Goal: Information Seeking & Learning: Learn about a topic

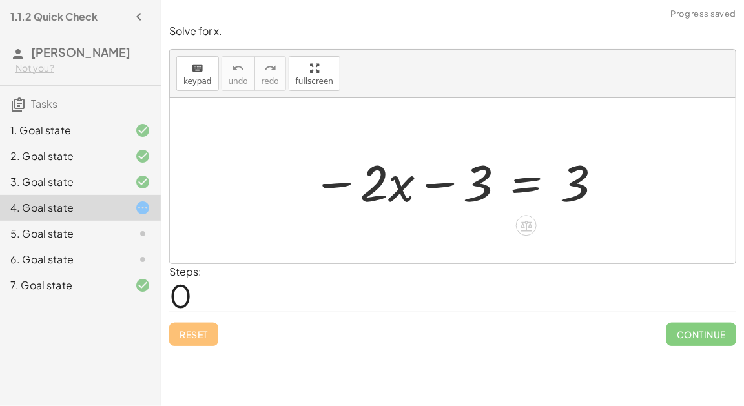
click at [427, 176] on div at bounding box center [458, 181] width 304 height 67
drag, startPoint x: 476, startPoint y: 173, endPoint x: 418, endPoint y: 177, distance: 58.3
click at [418, 177] on div at bounding box center [458, 181] width 304 height 67
click at [522, 185] on div at bounding box center [458, 181] width 304 height 67
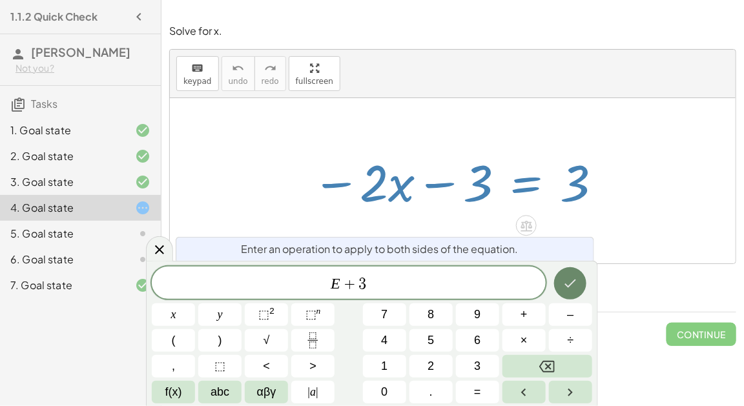
click at [580, 280] on button "Done" at bounding box center [570, 283] width 32 height 32
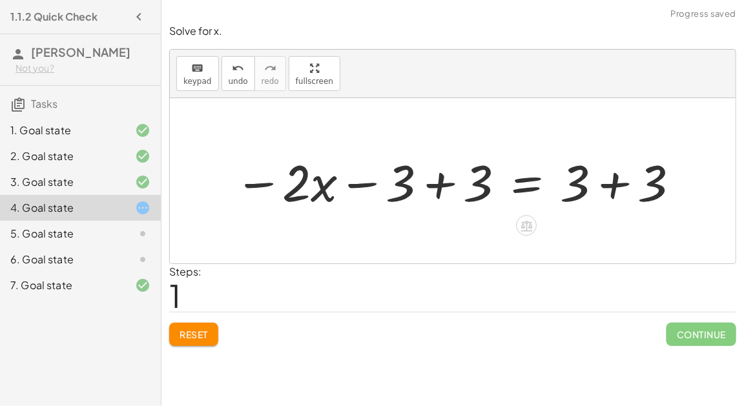
click at [441, 178] on div at bounding box center [458, 181] width 460 height 67
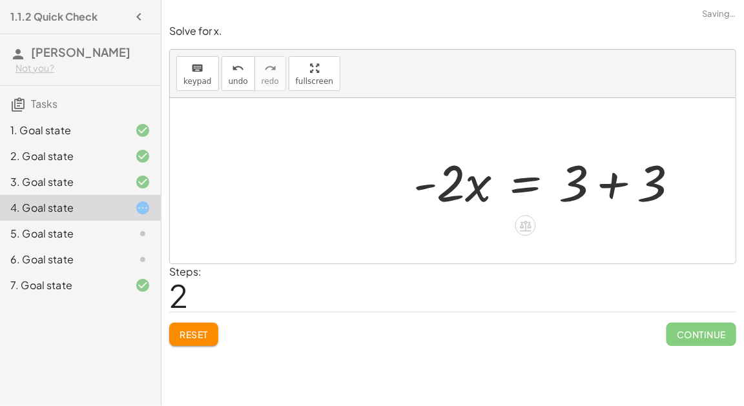
click at [623, 176] on div "− · 2 · x − 3 = 3 − · 2 · x − 3 + 3 = + 3 + 3 − · 2 · x + 0 = + 3 + 3 · 2 · x =…" at bounding box center [453, 180] width 566 height 165
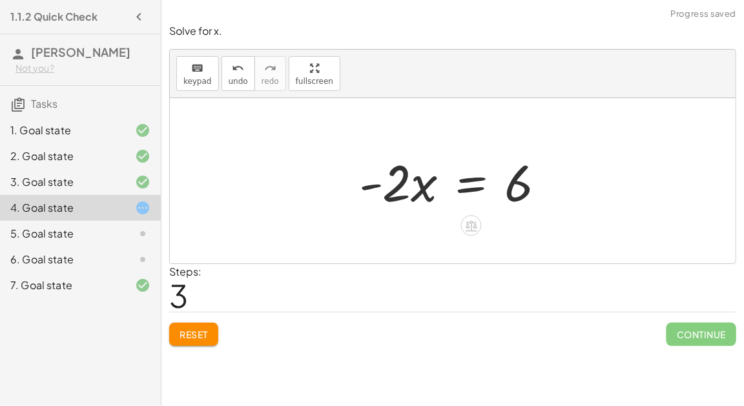
click at [475, 184] on div at bounding box center [458, 181] width 210 height 67
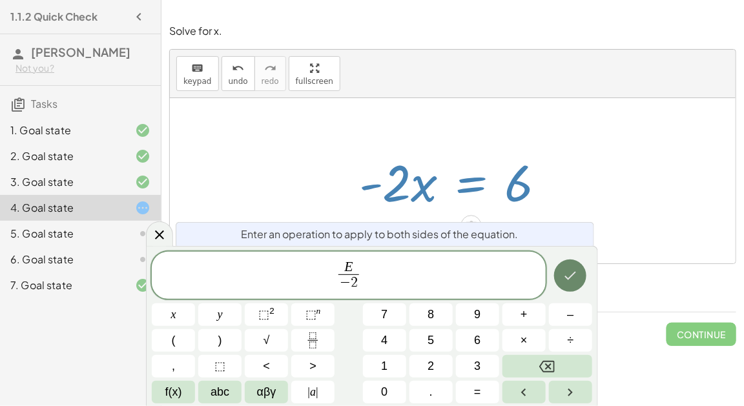
click at [579, 263] on button "Done" at bounding box center [570, 276] width 32 height 32
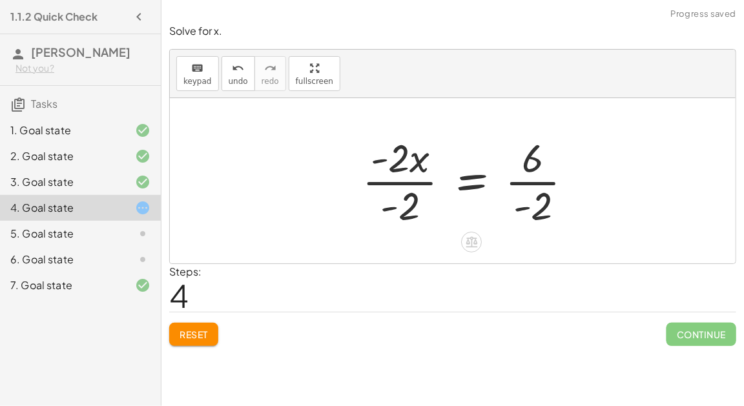
click at [413, 178] on div at bounding box center [473, 180] width 234 height 99
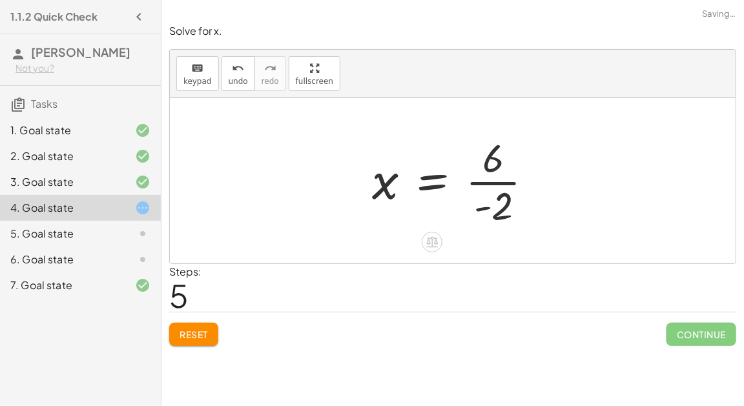
click at [489, 177] on div at bounding box center [458, 180] width 185 height 99
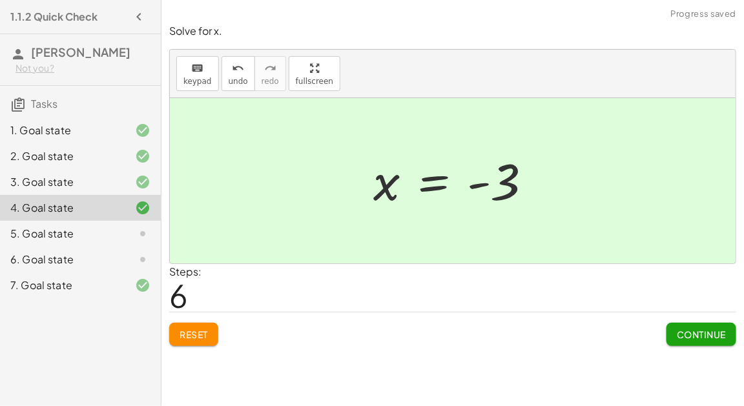
click at [691, 329] on span "Continue" at bounding box center [701, 335] width 49 height 12
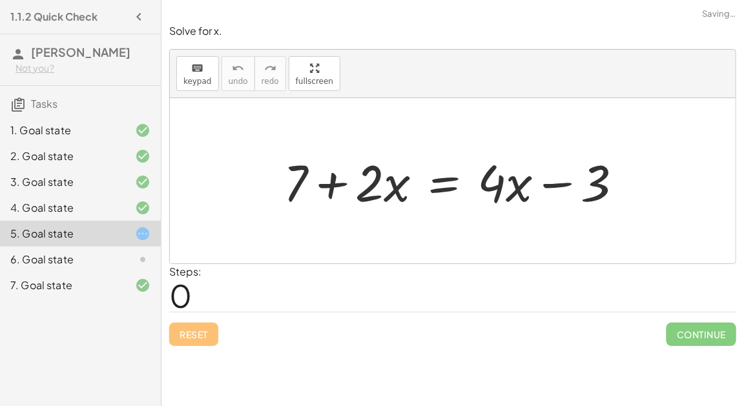
click at [557, 182] on div at bounding box center [458, 181] width 362 height 67
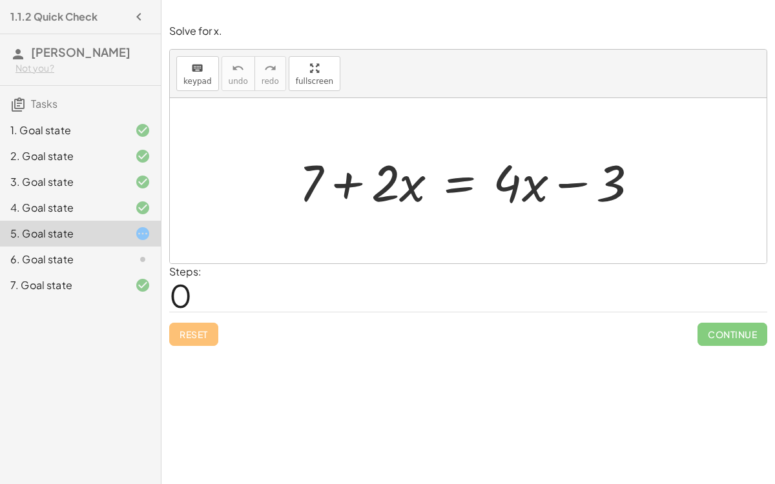
click at [133, 252] on div at bounding box center [132, 260] width 36 height 16
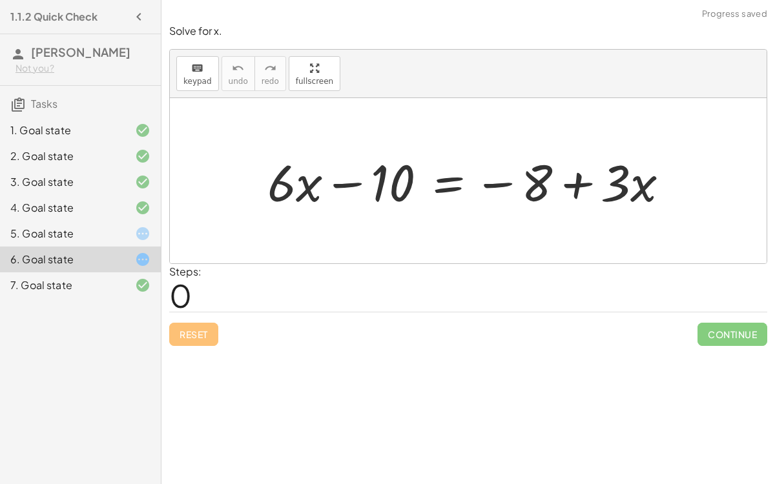
click at [139, 226] on icon at bounding box center [143, 234] width 16 height 16
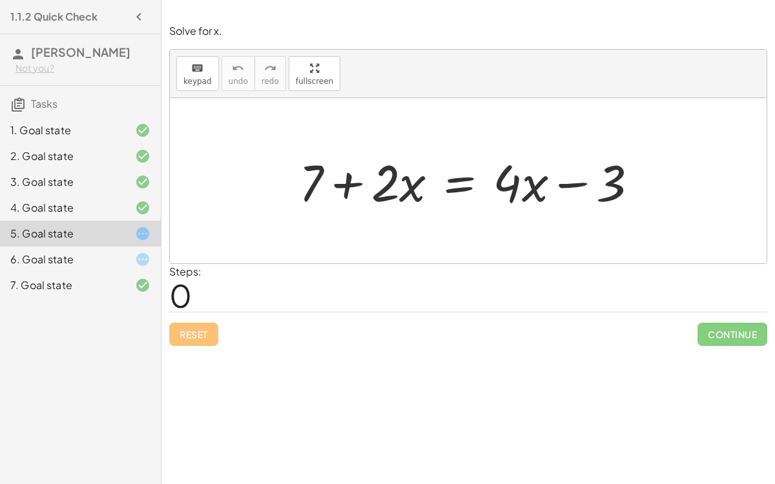
click at [351, 178] on div at bounding box center [474, 181] width 362 height 67
click at [560, 185] on div at bounding box center [474, 181] width 362 height 67
click at [463, 178] on div at bounding box center [474, 181] width 362 height 67
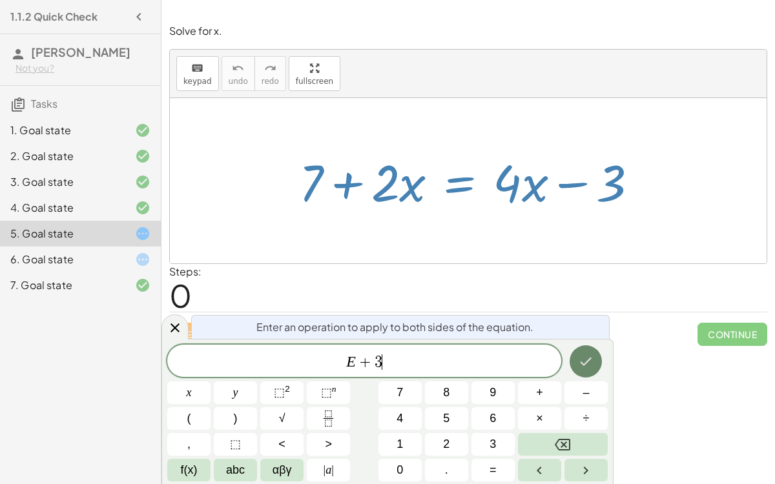
click at [583, 365] on icon "Done" at bounding box center [586, 362] width 16 height 16
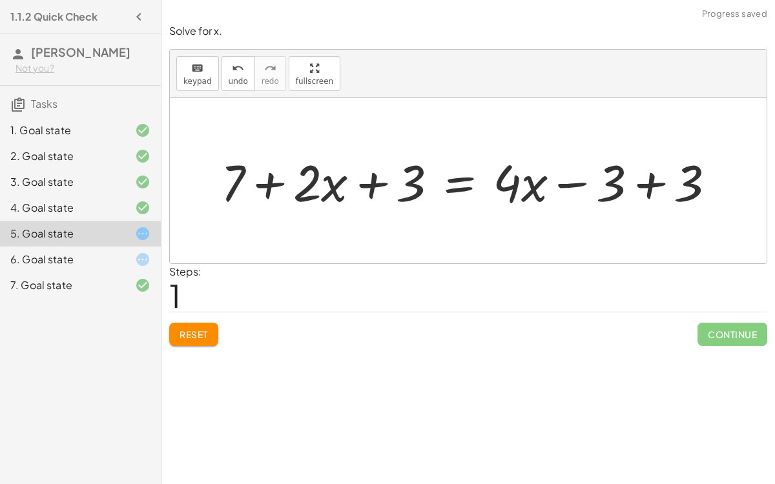
click at [641, 182] on div at bounding box center [473, 181] width 518 height 67
click at [388, 176] on div at bounding box center [395, 181] width 362 height 67
click at [377, 175] on div at bounding box center [395, 181] width 362 height 67
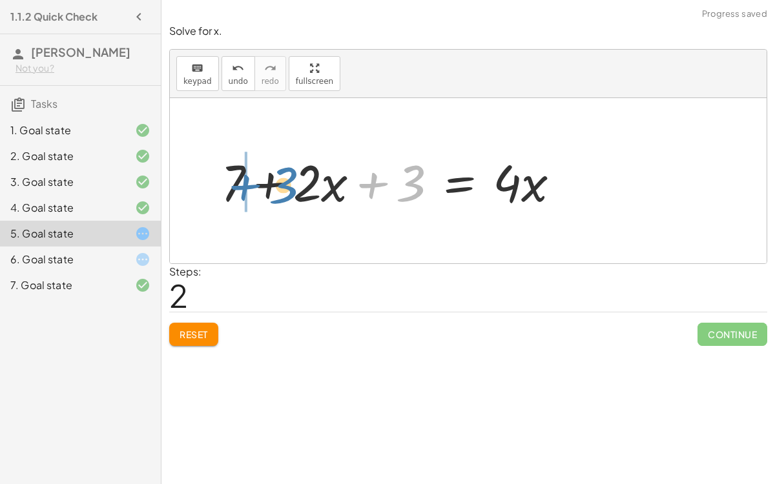
drag, startPoint x: 401, startPoint y: 176, endPoint x: 271, endPoint y: 177, distance: 130.5
click at [271, 177] on div at bounding box center [395, 181] width 362 height 67
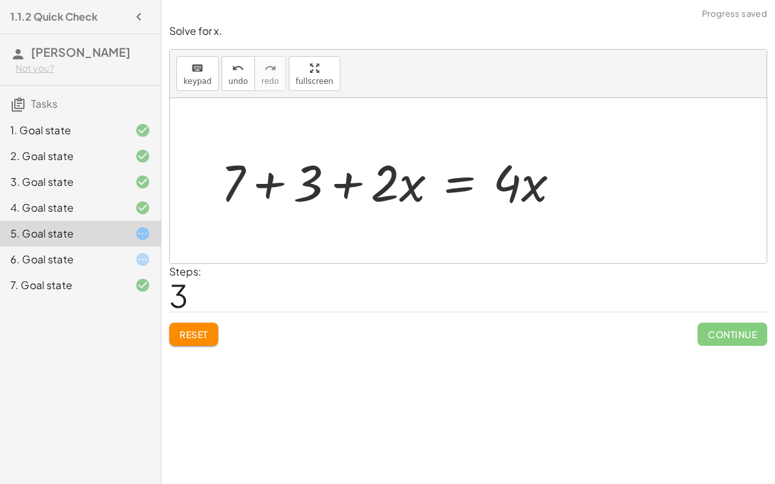
click at [267, 179] on div at bounding box center [395, 181] width 362 height 67
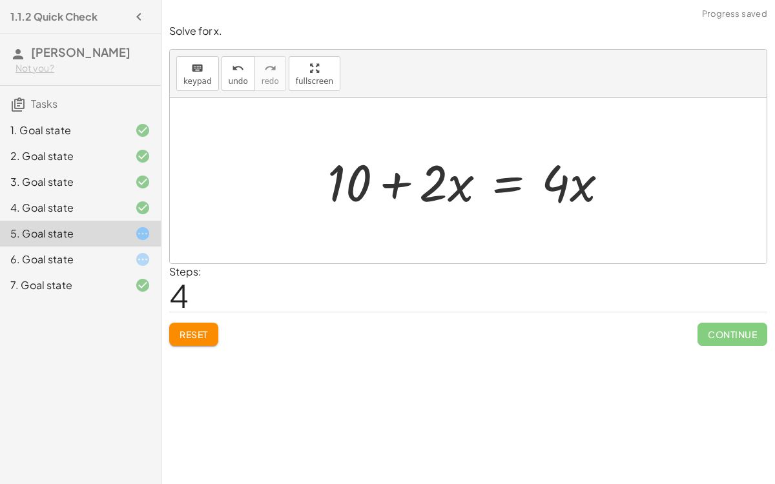
click at [499, 176] on div at bounding box center [473, 181] width 304 height 67
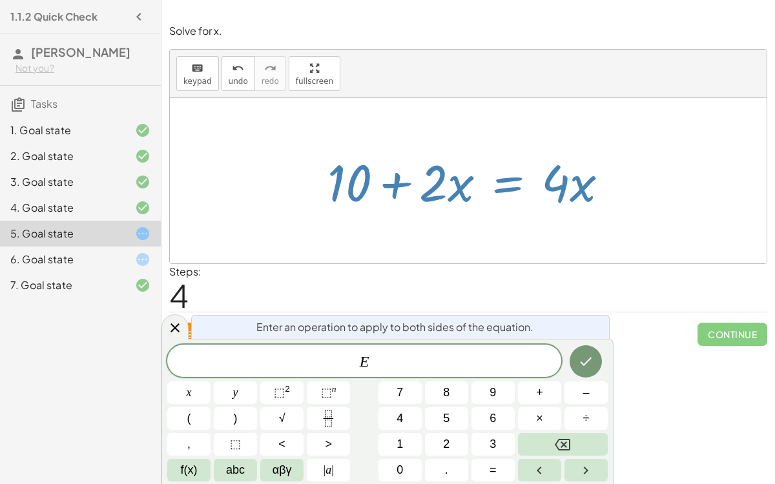
click at [510, 247] on div at bounding box center [468, 180] width 597 height 165
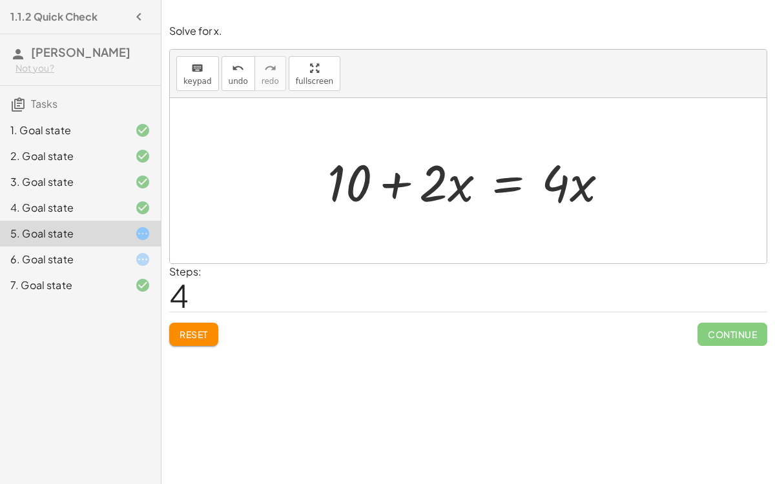
click at [390, 187] on div at bounding box center [473, 181] width 304 height 67
click at [437, 181] on div at bounding box center [473, 181] width 304 height 67
drag, startPoint x: 558, startPoint y: 169, endPoint x: 436, endPoint y: 173, distance: 122.2
click at [436, 173] on div at bounding box center [473, 181] width 304 height 67
drag, startPoint x: 338, startPoint y: 174, endPoint x: 481, endPoint y: 167, distance: 143.0
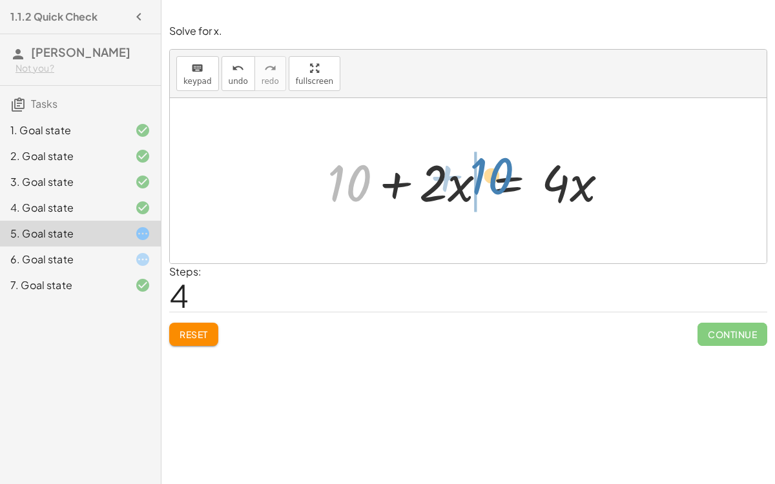
click at [481, 167] on div at bounding box center [473, 181] width 304 height 67
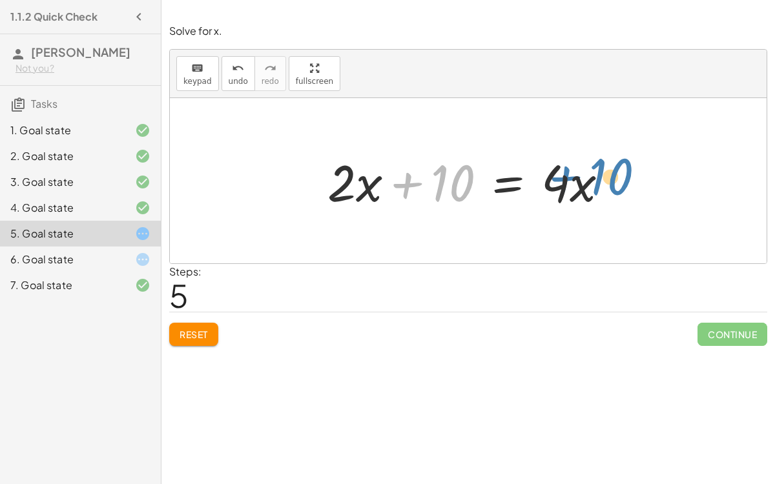
drag, startPoint x: 408, startPoint y: 180, endPoint x: 566, endPoint y: 174, distance: 158.4
click at [566, 174] on div at bounding box center [473, 181] width 304 height 67
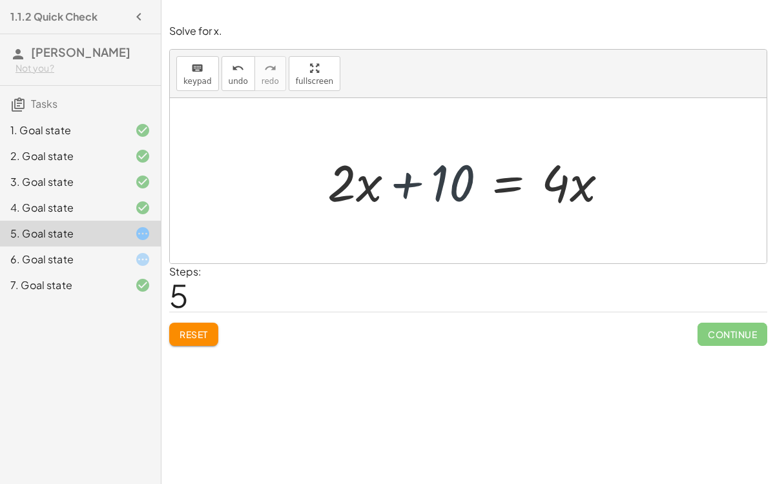
click at [566, 174] on div at bounding box center [473, 181] width 304 height 67
click at [510, 174] on div at bounding box center [473, 181] width 304 height 67
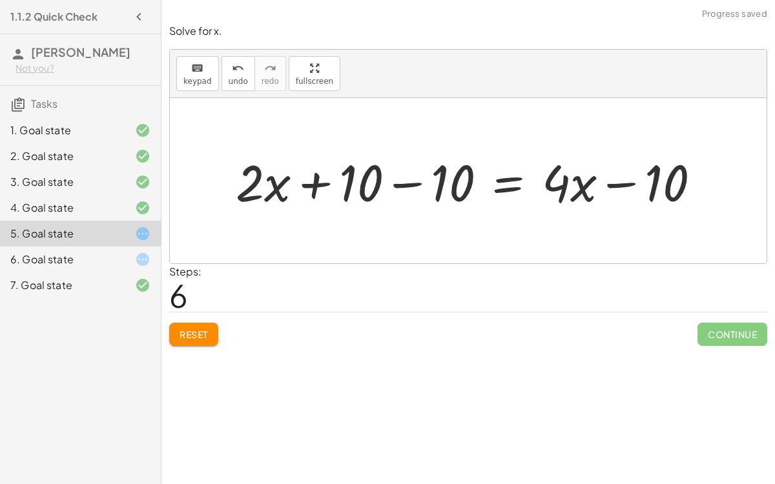
click at [390, 171] on div at bounding box center [473, 181] width 488 height 67
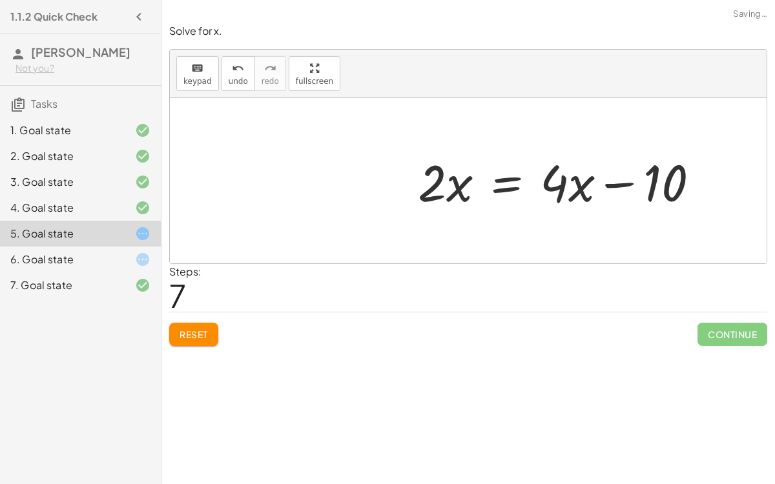
click at [630, 178] on div at bounding box center [563, 181] width 304 height 67
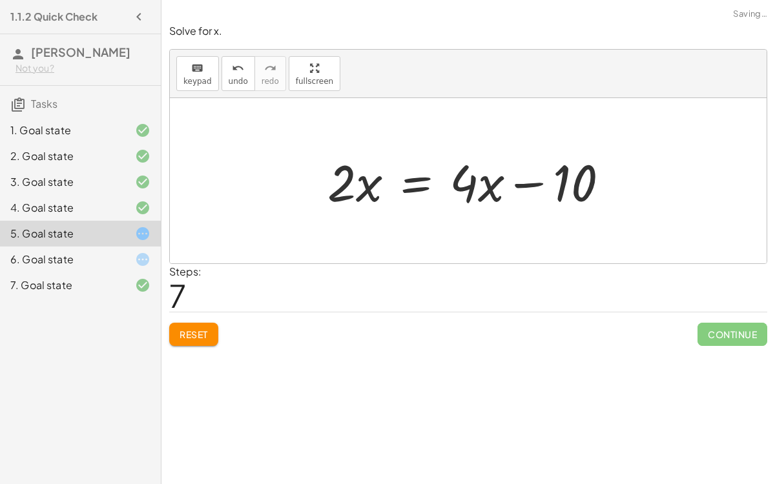
click at [546, 177] on div at bounding box center [473, 181] width 304 height 67
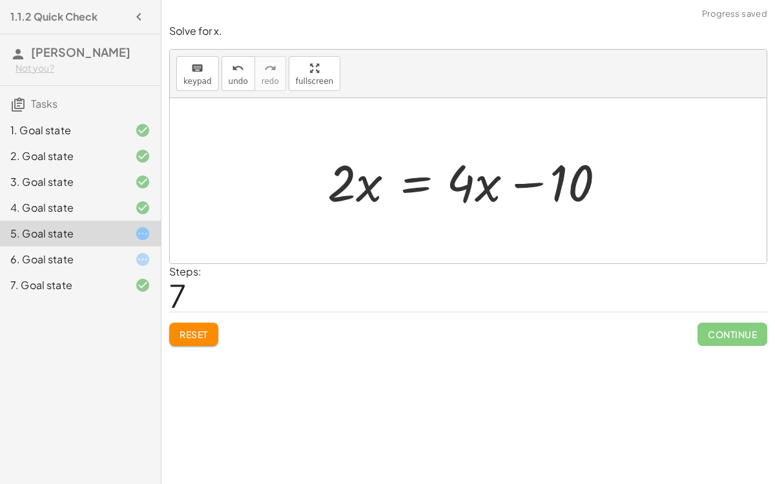
click at [546, 177] on div at bounding box center [473, 181] width 304 height 67
click at [423, 180] on div at bounding box center [473, 181] width 304 height 67
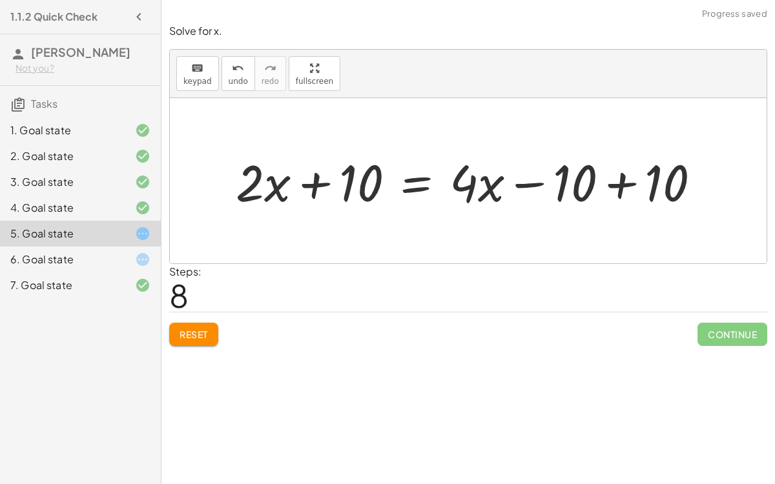
click at [610, 184] on div at bounding box center [473, 181] width 488 height 67
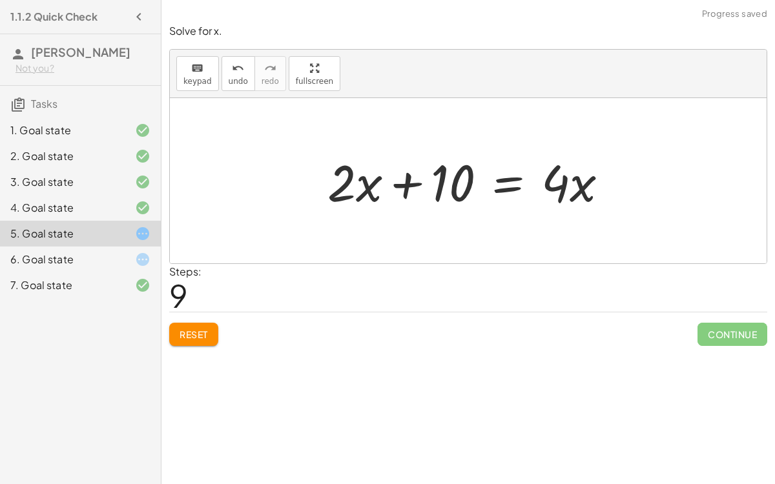
click at [400, 179] on div at bounding box center [473, 181] width 304 height 67
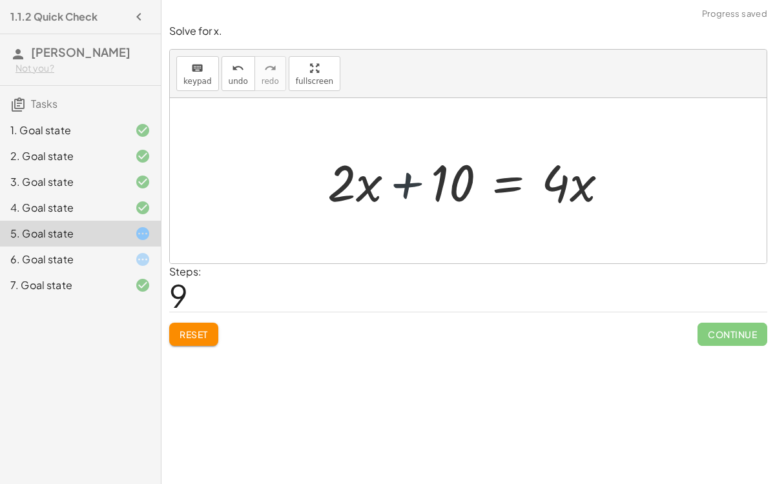
click at [400, 179] on div at bounding box center [473, 181] width 304 height 67
click at [496, 182] on div at bounding box center [473, 181] width 304 height 67
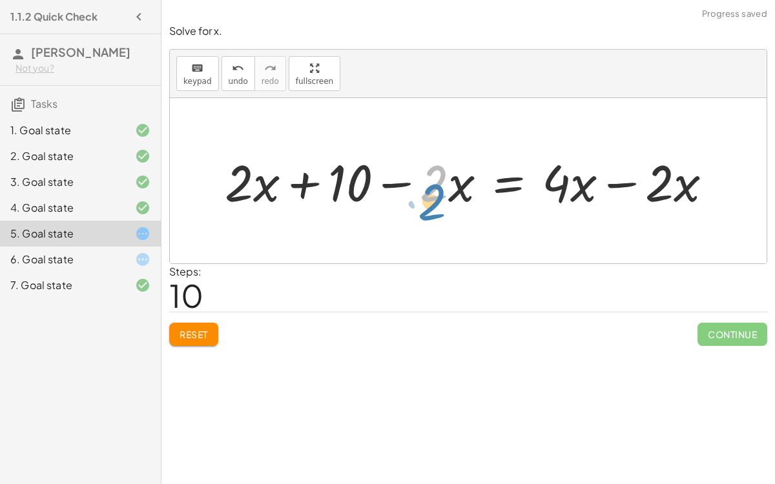
drag, startPoint x: 441, startPoint y: 180, endPoint x: 463, endPoint y: 195, distance: 26.5
click at [463, 195] on div at bounding box center [473, 181] width 511 height 67
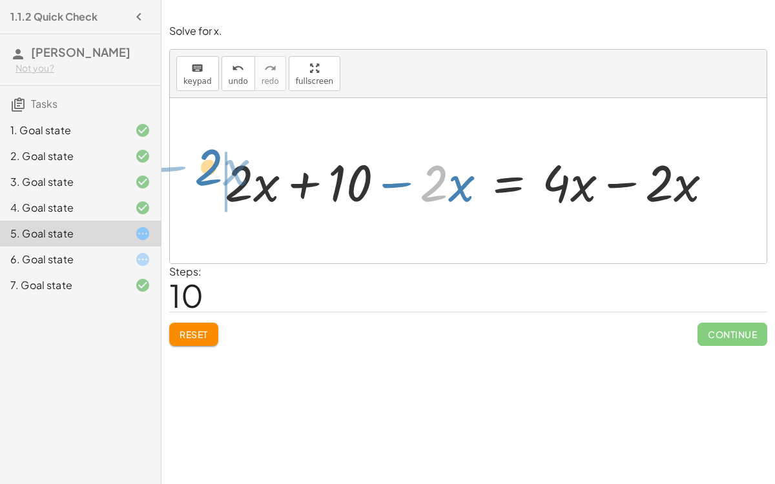
drag, startPoint x: 435, startPoint y: 176, endPoint x: 208, endPoint y: 161, distance: 227.9
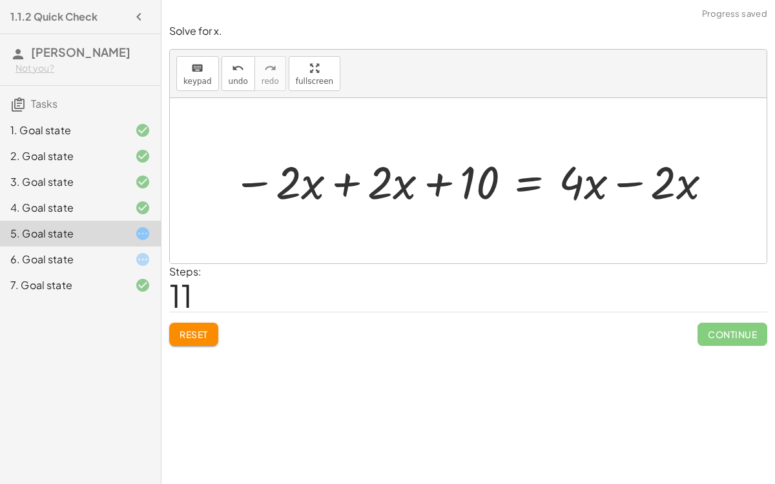
click at [332, 180] on div at bounding box center [473, 181] width 495 height 60
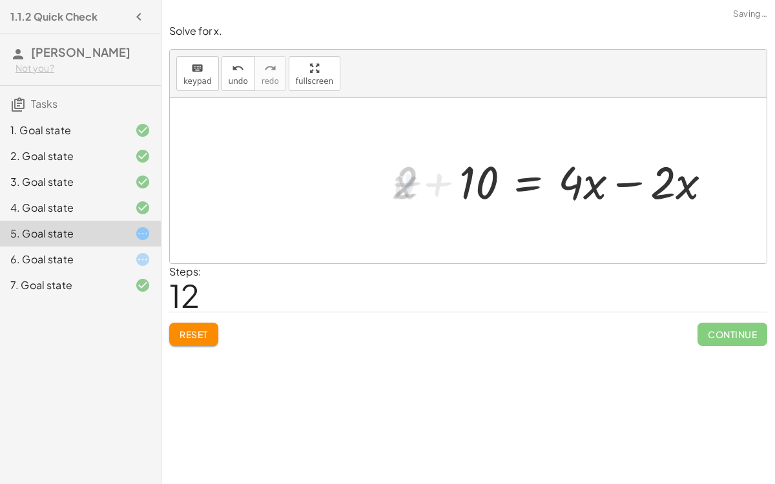
click at [621, 184] on div at bounding box center [591, 181] width 276 height 60
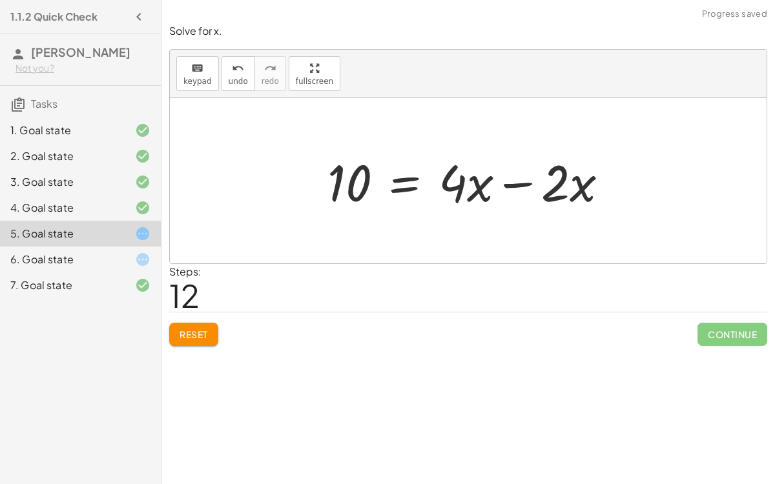
click at [515, 179] on div at bounding box center [473, 181] width 304 height 67
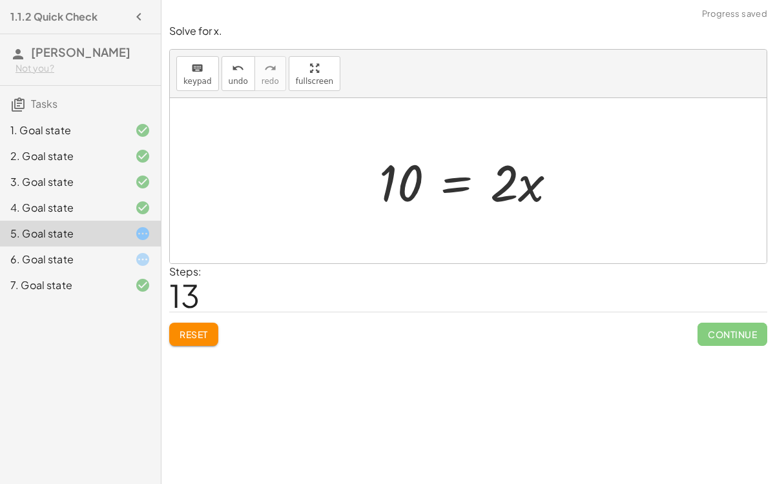
click at [461, 179] on div at bounding box center [474, 181] width 202 height 67
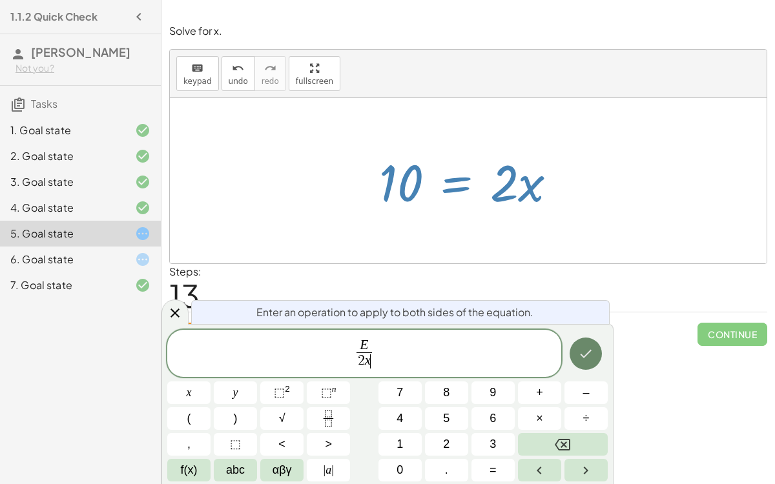
click at [589, 357] on icon "Done" at bounding box center [586, 354] width 16 height 16
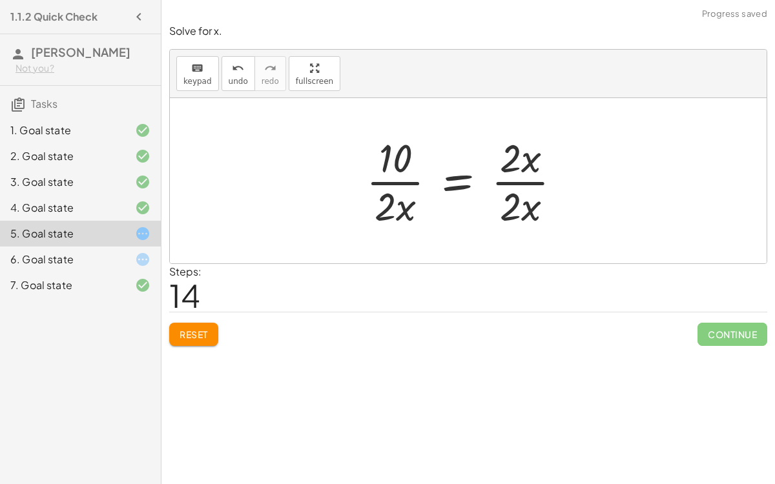
click at [408, 173] on div at bounding box center [469, 180] width 218 height 99
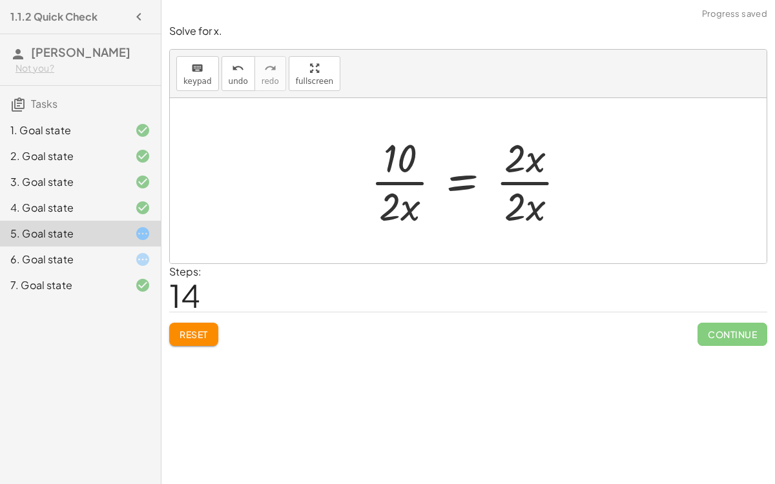
click at [503, 187] on div at bounding box center [473, 180] width 218 height 99
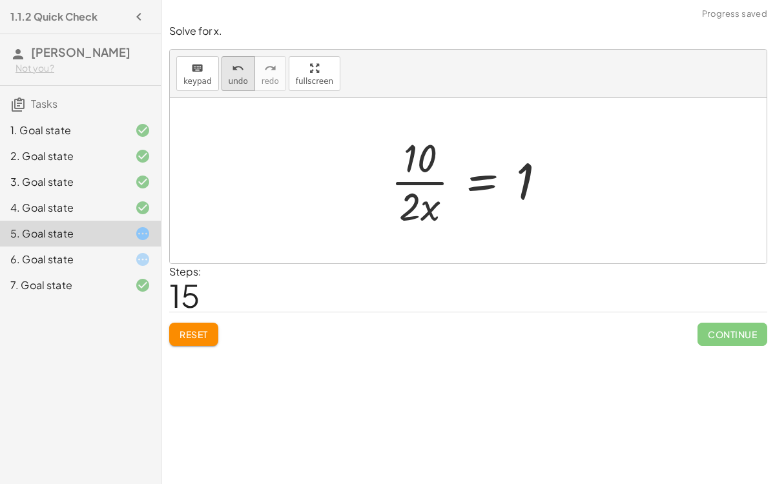
click at [232, 67] on icon "undo" at bounding box center [238, 69] width 12 height 16
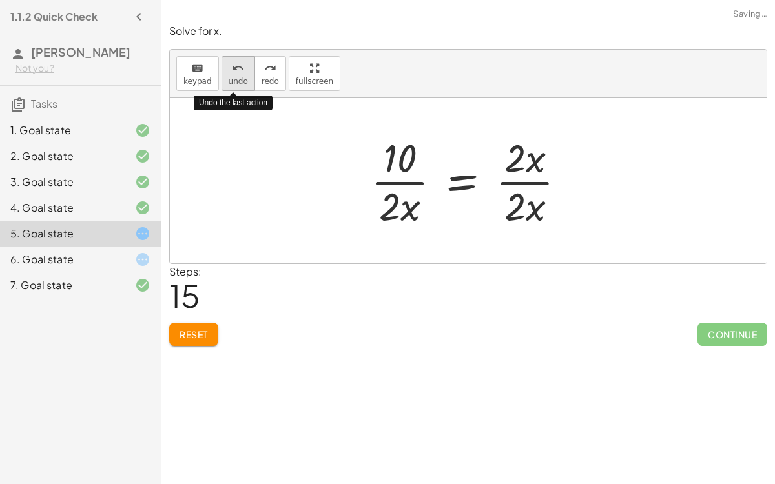
click at [232, 67] on icon "undo" at bounding box center [238, 69] width 12 height 16
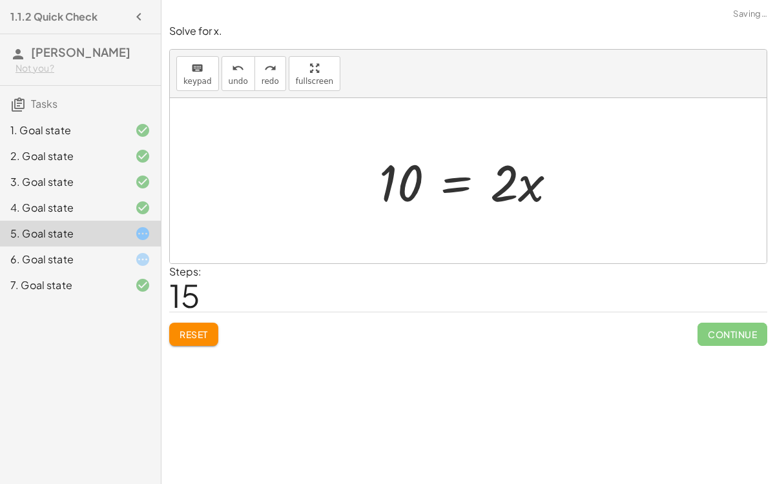
click at [463, 186] on div at bounding box center [474, 181] width 202 height 67
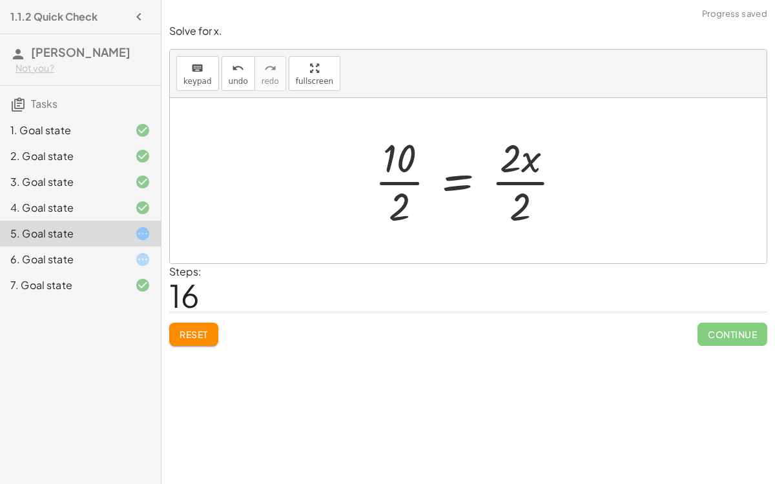
click at [403, 172] on div at bounding box center [473, 180] width 210 height 99
click at [503, 179] on div at bounding box center [484, 180] width 189 height 99
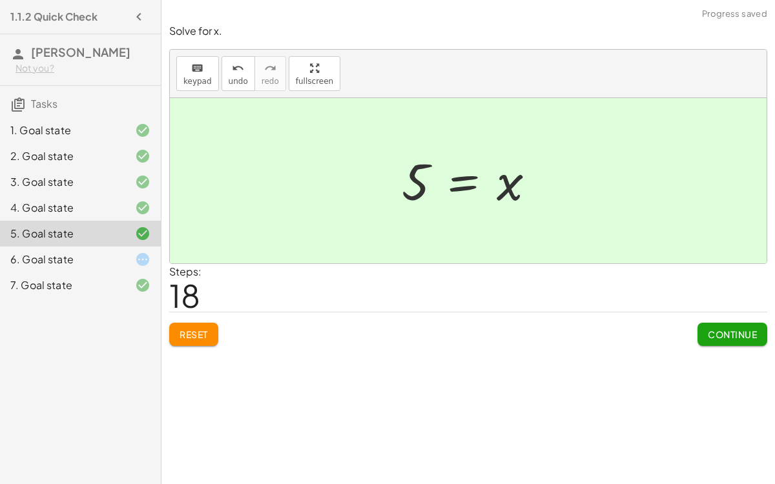
click at [712, 323] on button "Continue" at bounding box center [733, 334] width 70 height 23
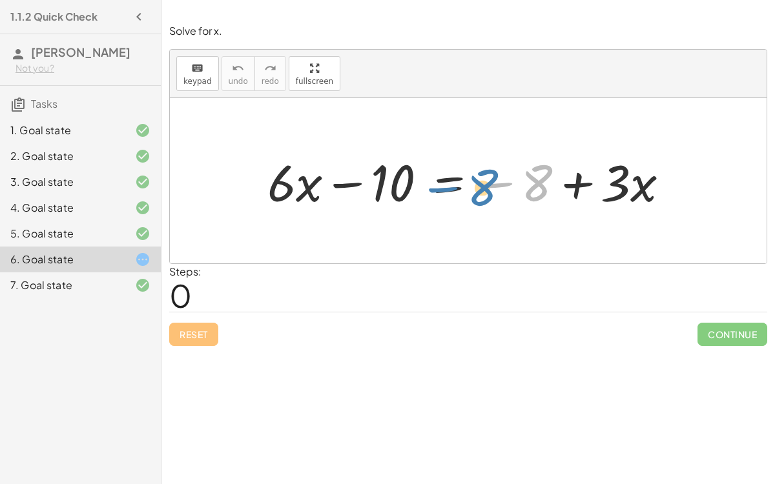
drag, startPoint x: 517, startPoint y: 180, endPoint x: 569, endPoint y: 184, distance: 52.5
click at [569, 184] on div at bounding box center [473, 181] width 425 height 67
click at [189, 317] on div "Reset Continue" at bounding box center [468, 329] width 598 height 34
click at [567, 180] on div at bounding box center [473, 181] width 425 height 67
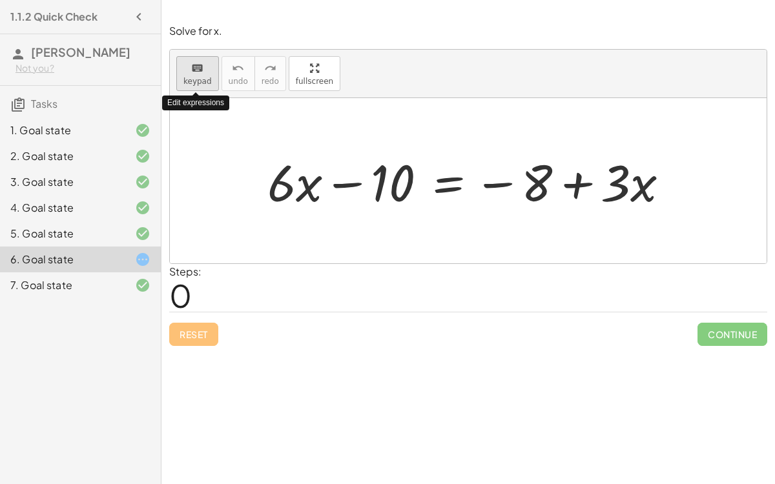
click at [204, 81] on button "keyboard keypad" at bounding box center [197, 73] width 43 height 35
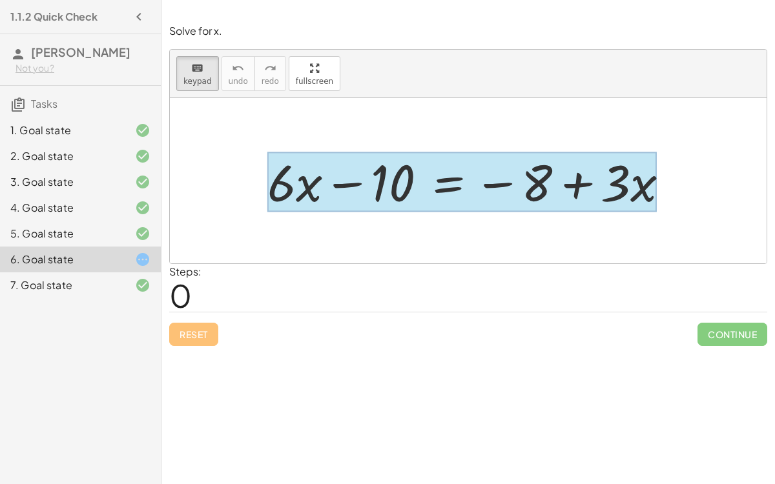
click at [461, 182] on div at bounding box center [462, 182] width 390 height 60
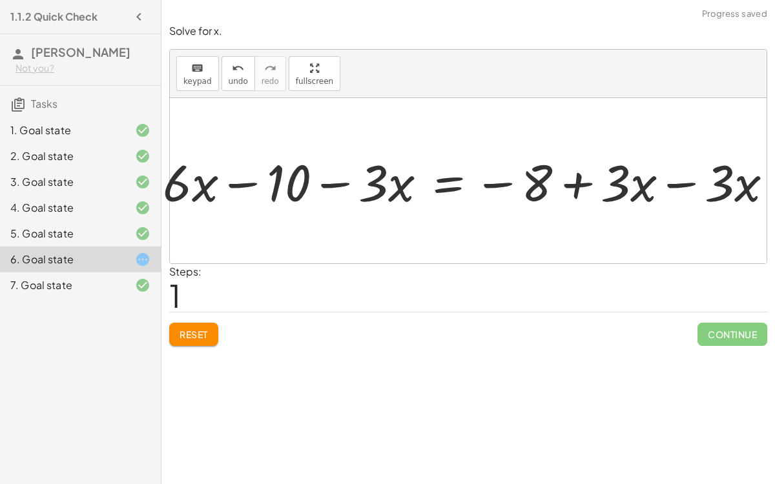
click at [674, 182] on div at bounding box center [470, 180] width 499 height 53
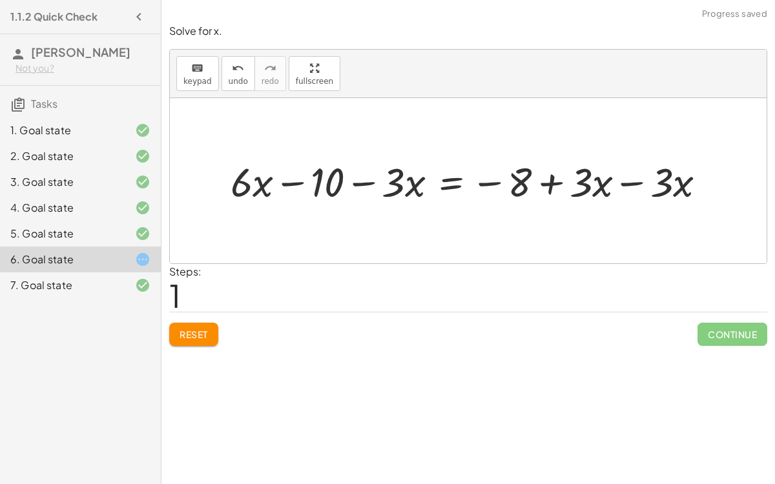
click at [634, 178] on div at bounding box center [473, 180] width 499 height 53
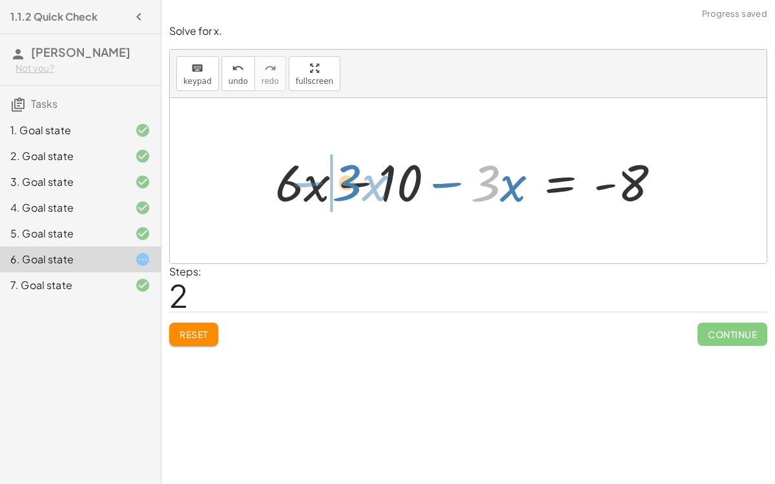
drag, startPoint x: 494, startPoint y: 171, endPoint x: 355, endPoint y: 170, distance: 138.2
click at [355, 170] on div at bounding box center [473, 181] width 409 height 67
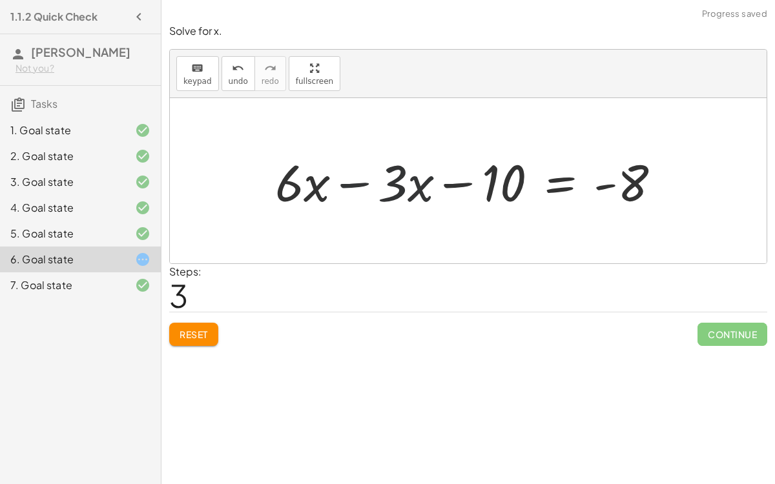
click at [349, 178] on div at bounding box center [473, 181] width 409 height 67
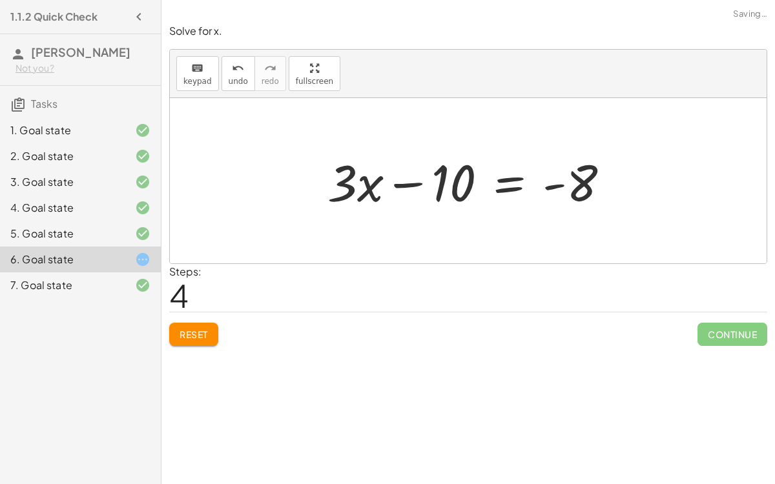
click at [404, 178] on div at bounding box center [474, 181] width 306 height 67
click at [563, 180] on div at bounding box center [474, 181] width 306 height 67
click at [502, 173] on div at bounding box center [474, 181] width 306 height 67
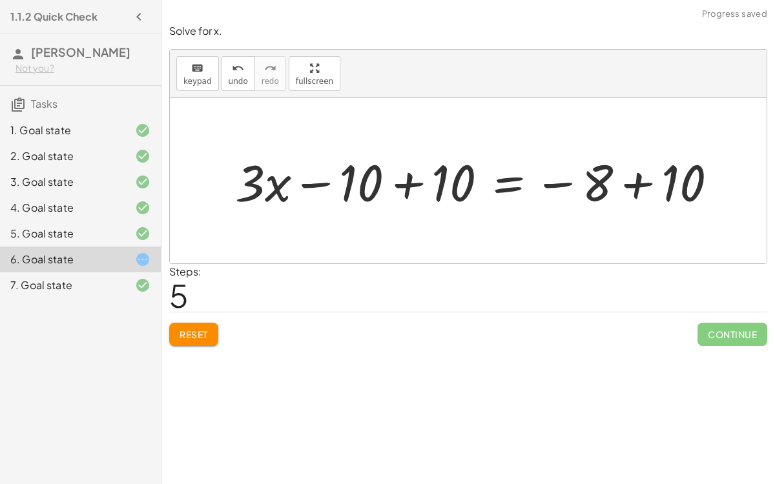
click at [408, 178] on div at bounding box center [481, 181] width 505 height 67
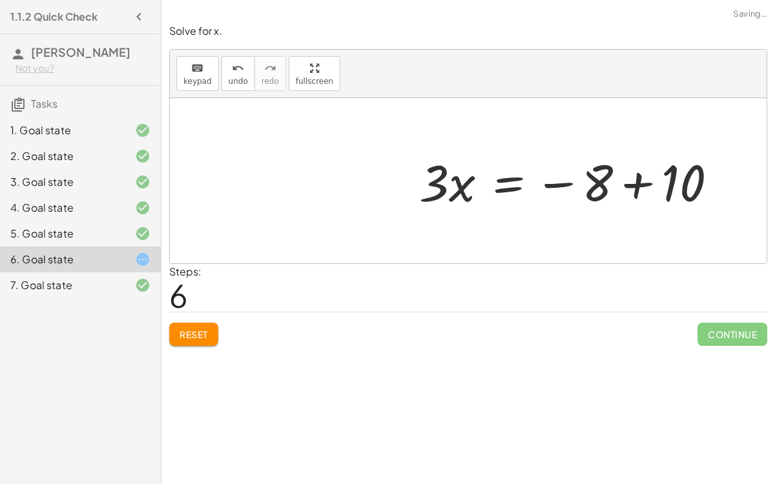
click at [628, 182] on div at bounding box center [573, 181] width 321 height 67
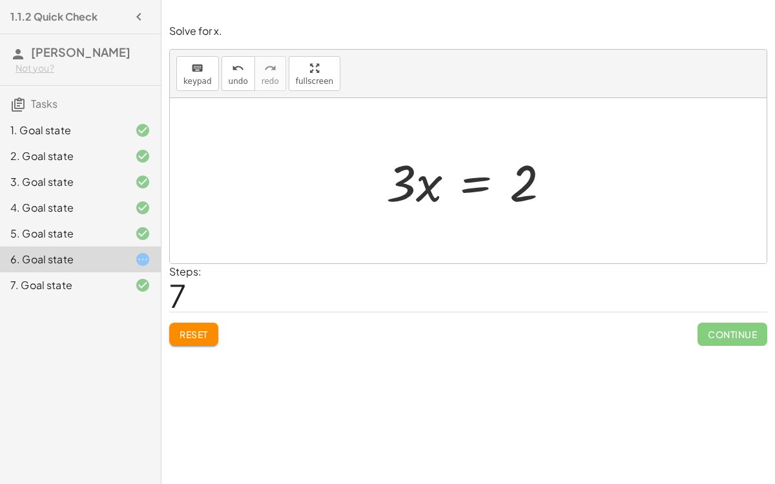
click at [474, 177] on div at bounding box center [473, 181] width 187 height 67
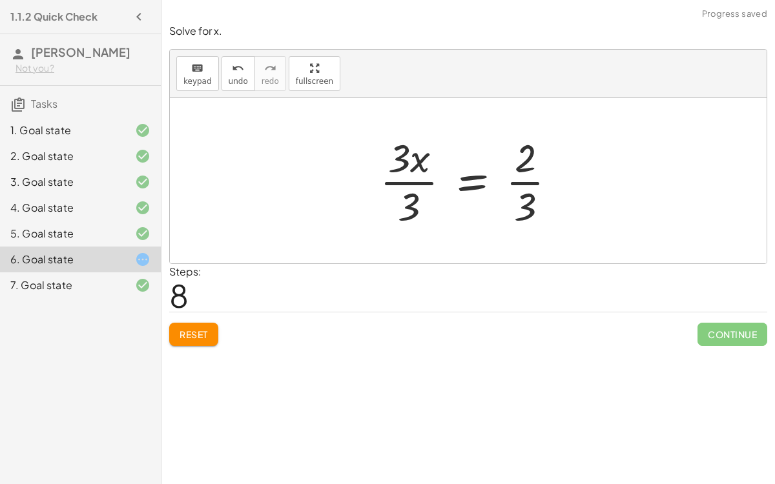
click at [416, 177] on div at bounding box center [473, 180] width 200 height 99
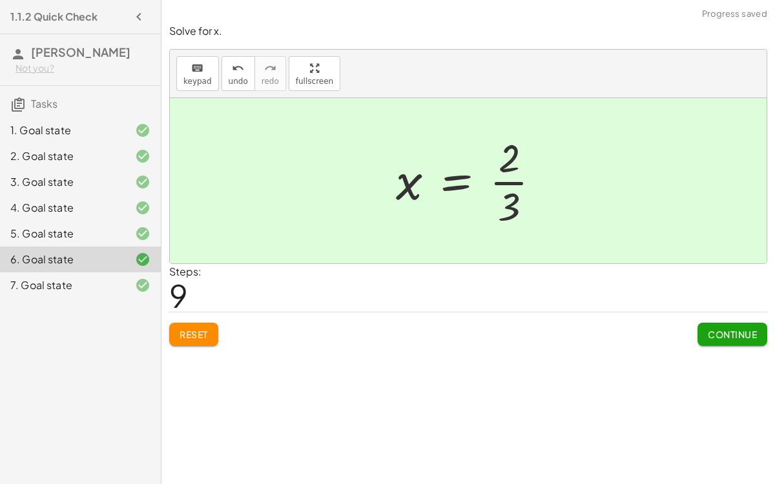
click at [744, 329] on span "Continue" at bounding box center [732, 335] width 49 height 12
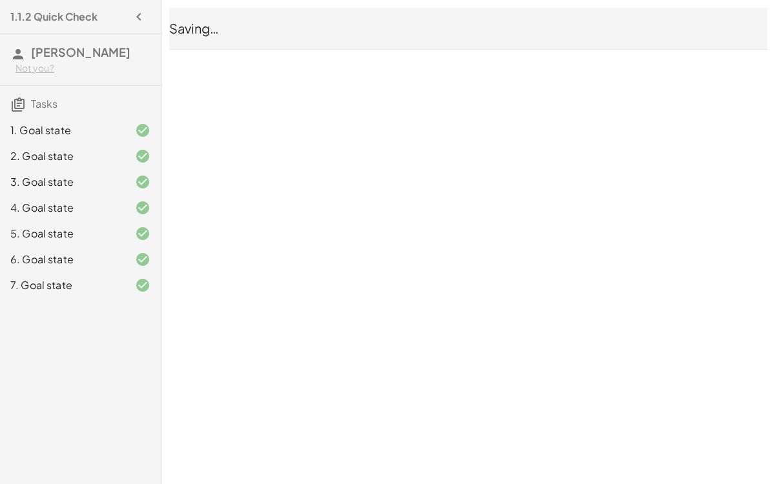
click at [86, 278] on div "7. Goal state" at bounding box center [62, 286] width 104 height 16
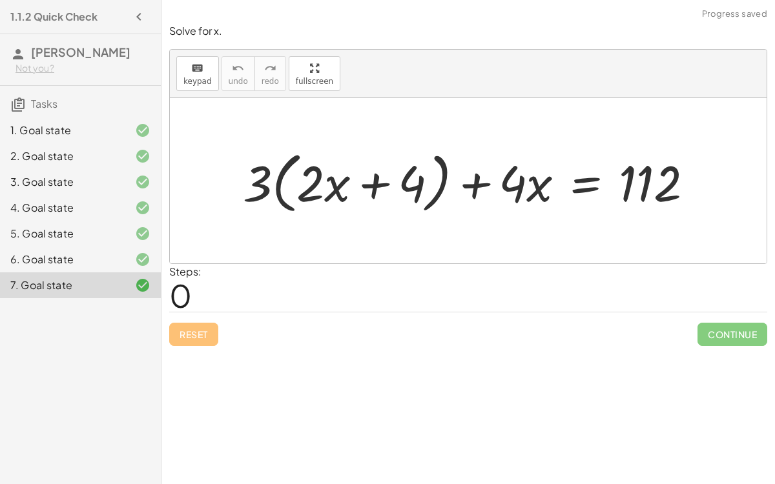
click at [109, 252] on div "6. Goal state" at bounding box center [62, 260] width 104 height 16
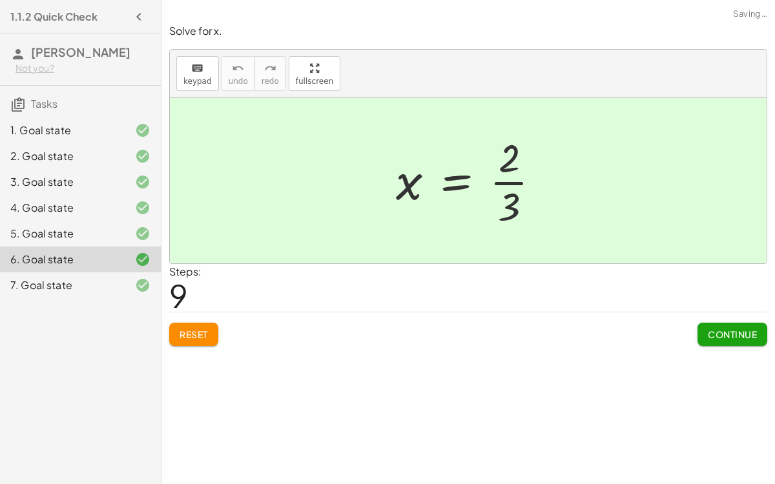
click at [120, 278] on div at bounding box center [132, 286] width 36 height 16
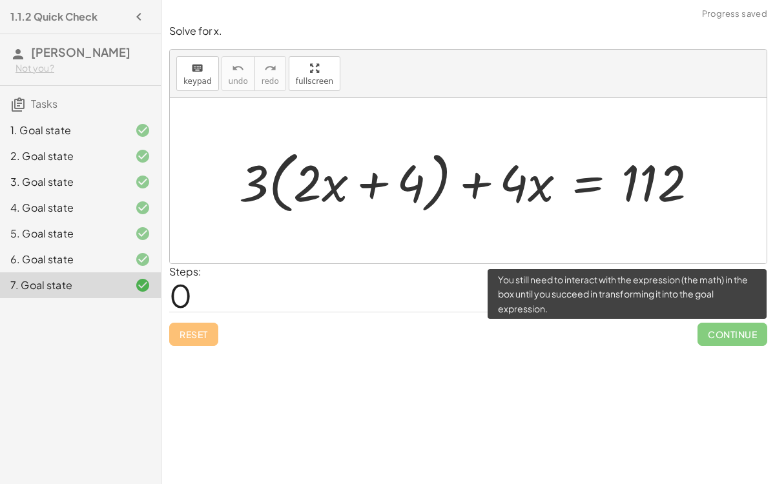
click at [725, 323] on span "Continue" at bounding box center [733, 334] width 70 height 23
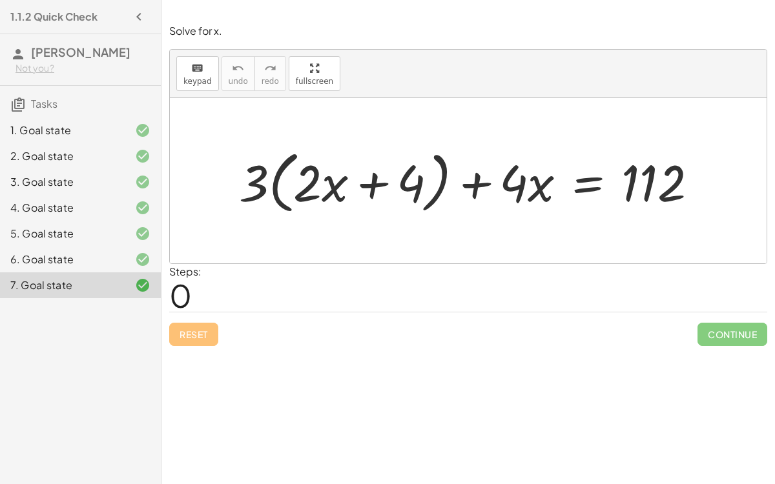
click at [370, 180] on div at bounding box center [474, 181] width 483 height 74
click at [147, 252] on icon at bounding box center [143, 260] width 16 height 16
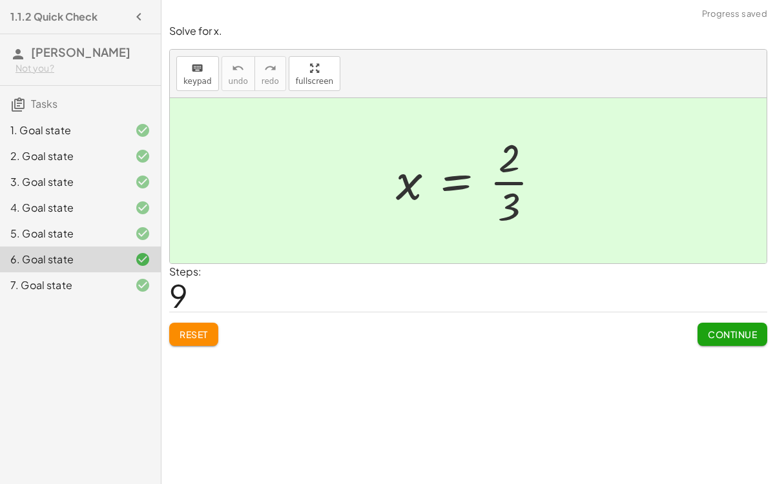
click at [144, 273] on div "5. Goal state" at bounding box center [80, 286] width 161 height 26
click at [139, 200] on icon at bounding box center [143, 208] width 16 height 16
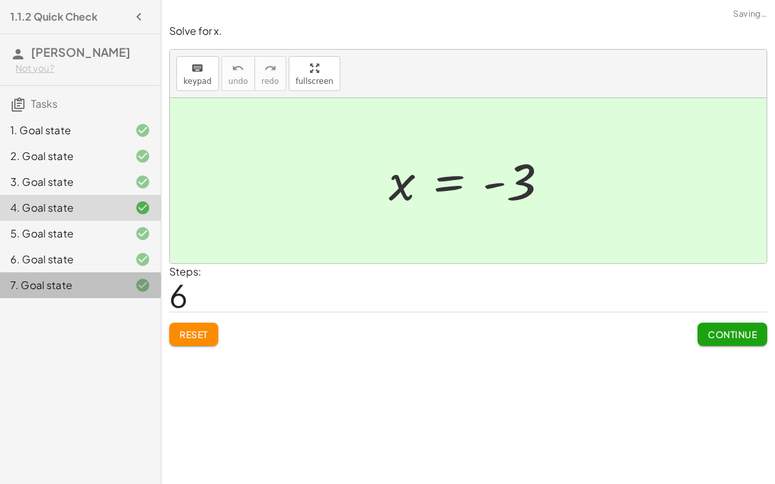
click at [140, 278] on icon at bounding box center [143, 286] width 16 height 16
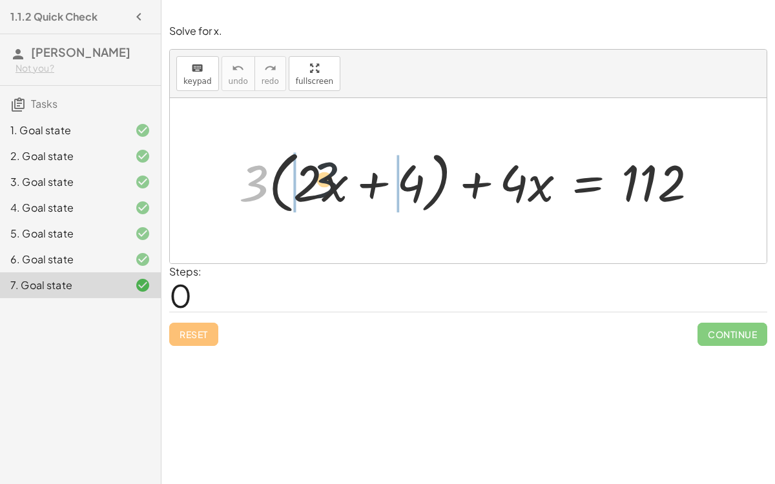
drag, startPoint x: 247, startPoint y: 184, endPoint x: 326, endPoint y: 180, distance: 79.5
click at [326, 180] on div at bounding box center [474, 181] width 483 height 74
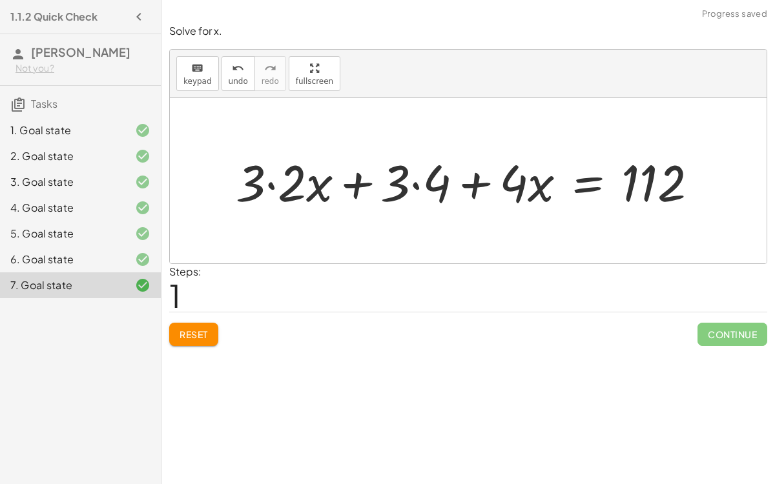
click at [264, 178] on div at bounding box center [471, 181] width 485 height 67
click at [273, 180] on div at bounding box center [471, 181] width 485 height 67
click at [409, 184] on div at bounding box center [493, 181] width 444 height 67
click at [414, 183] on div at bounding box center [493, 181] width 444 height 67
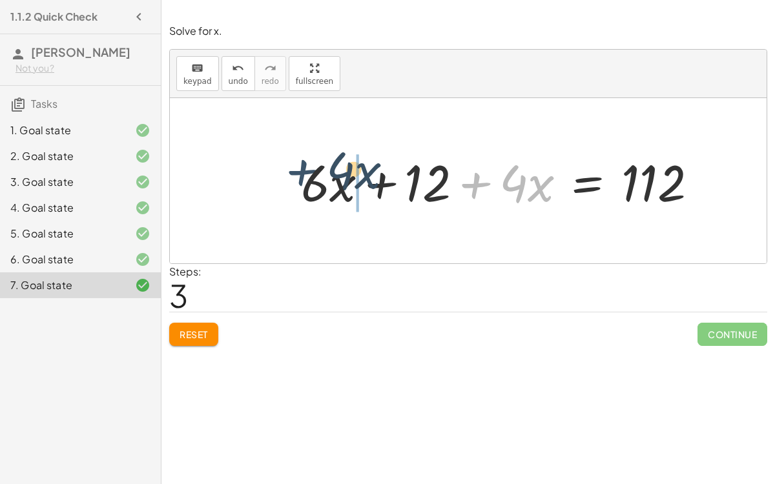
drag, startPoint x: 498, startPoint y: 178, endPoint x: 362, endPoint y: 169, distance: 136.6
click at [362, 169] on div at bounding box center [505, 181] width 420 height 67
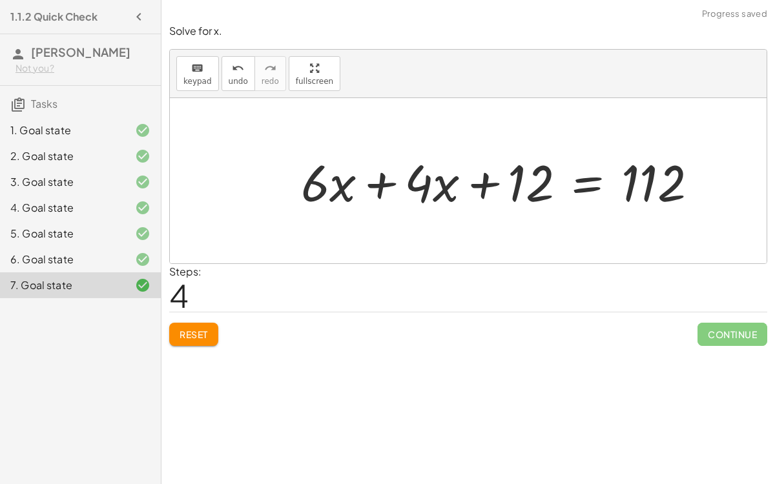
click at [377, 180] on div at bounding box center [505, 181] width 420 height 67
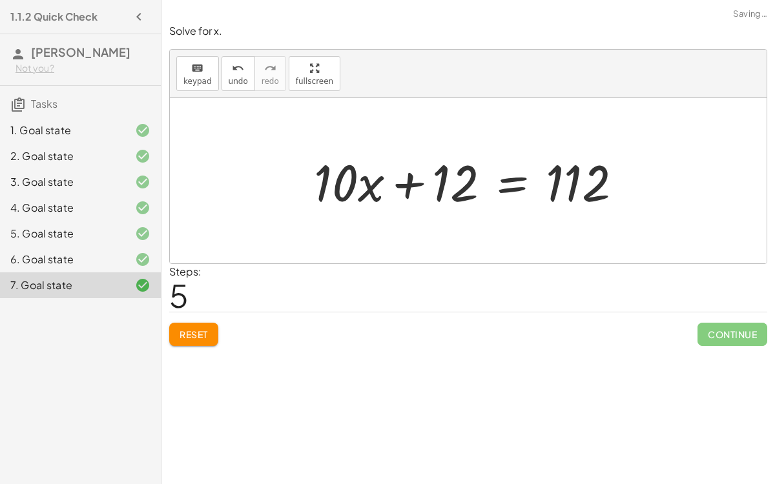
click at [415, 178] on div at bounding box center [472, 181] width 331 height 67
click at [517, 179] on div at bounding box center [472, 181] width 331 height 67
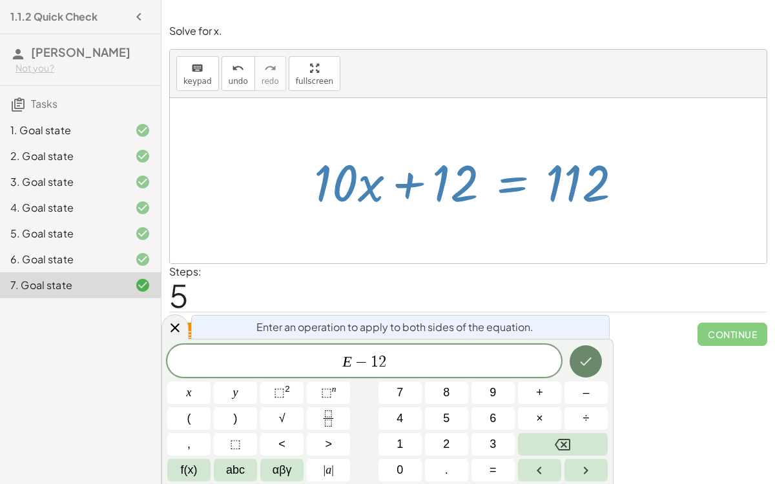
click at [585, 368] on icon "Done" at bounding box center [586, 362] width 16 height 16
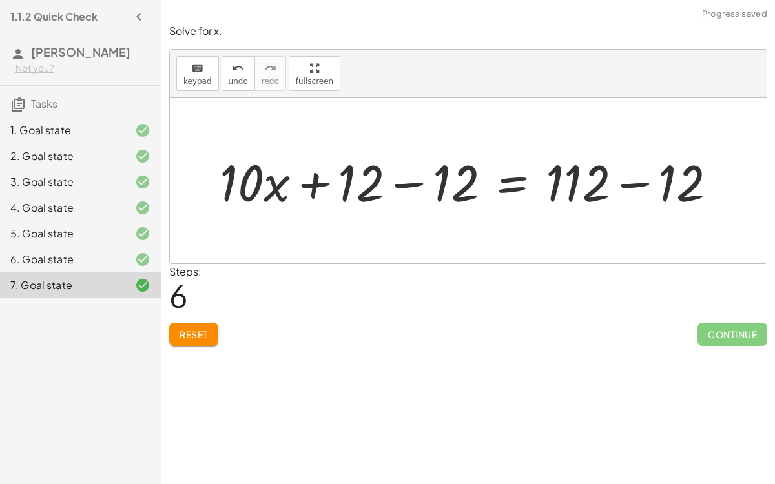
click at [388, 180] on div at bounding box center [473, 181] width 521 height 67
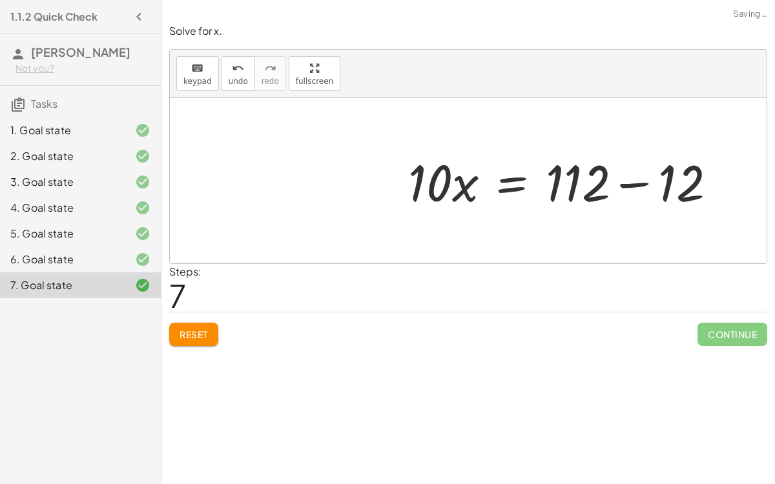
click at [639, 185] on div at bounding box center [567, 181] width 331 height 67
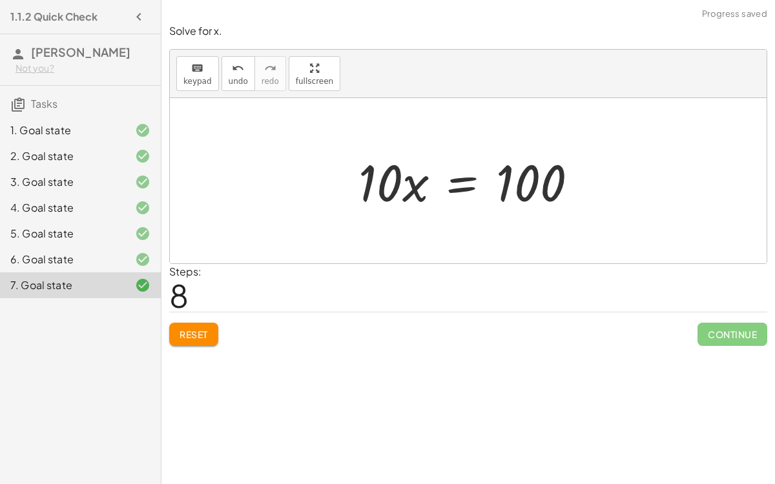
click at [470, 183] on div at bounding box center [473, 181] width 242 height 67
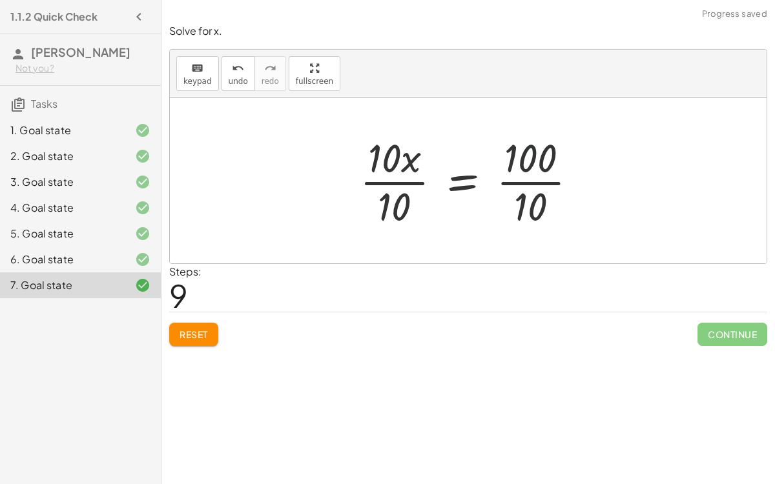
click at [404, 176] on div at bounding box center [473, 180] width 241 height 99
click at [514, 176] on div at bounding box center [495, 180] width 198 height 99
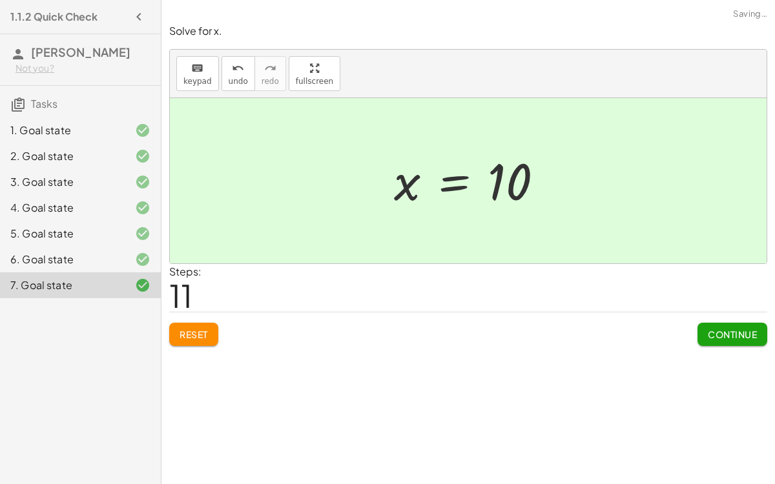
click at [734, 329] on span "Continue" at bounding box center [732, 335] width 49 height 12
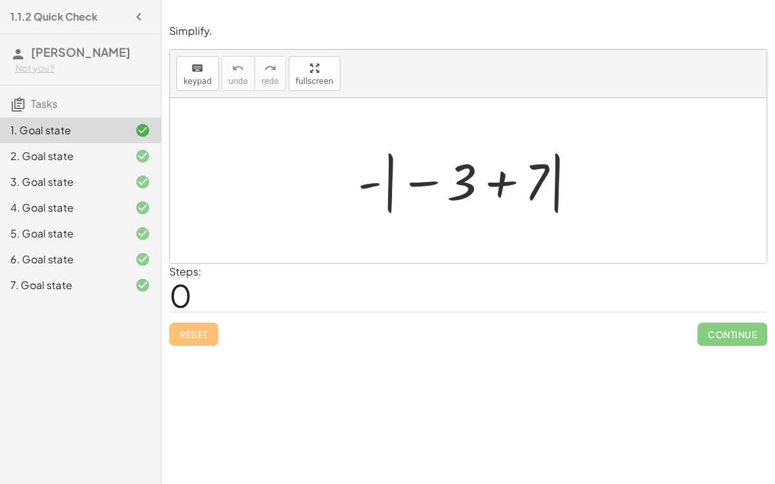
click at [114, 149] on div "2. Goal state" at bounding box center [62, 157] width 104 height 16
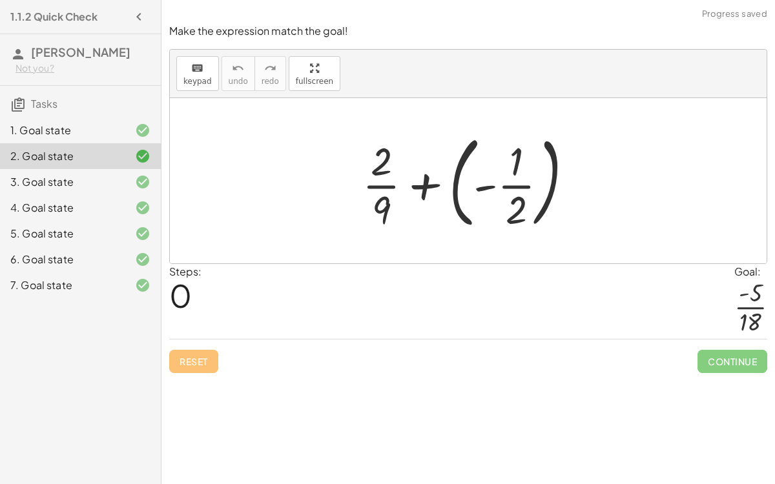
click at [103, 174] on div "3. Goal state" at bounding box center [62, 182] width 104 height 16
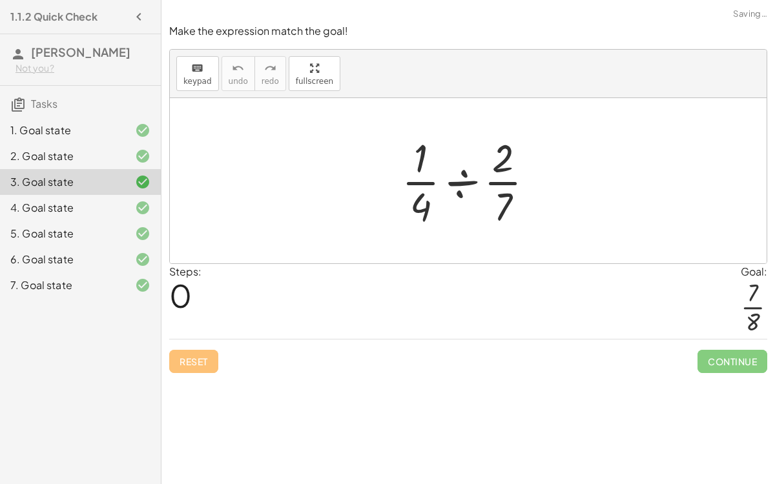
click at [101, 200] on div "4. Goal state" at bounding box center [62, 208] width 104 height 16
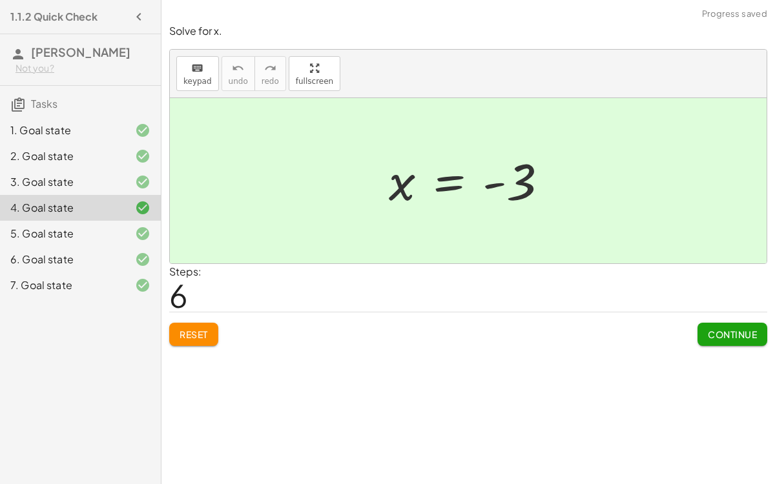
click at [90, 226] on div "5. Goal state" at bounding box center [62, 234] width 104 height 16
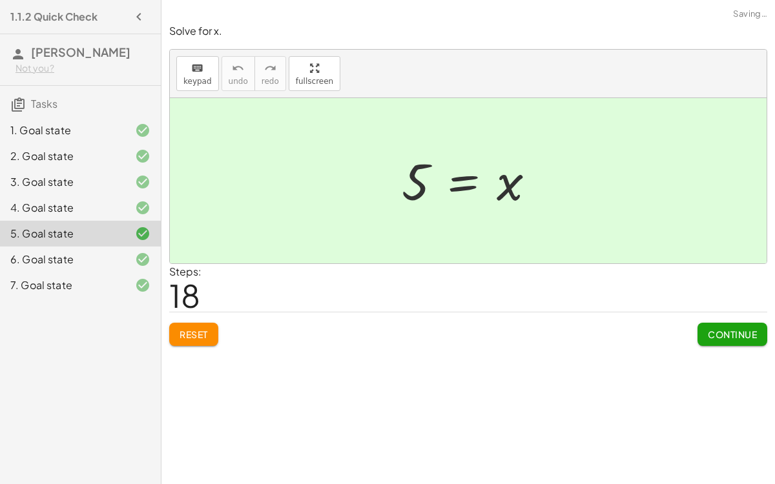
click at [94, 252] on div "6. Goal state" at bounding box center [62, 260] width 104 height 16
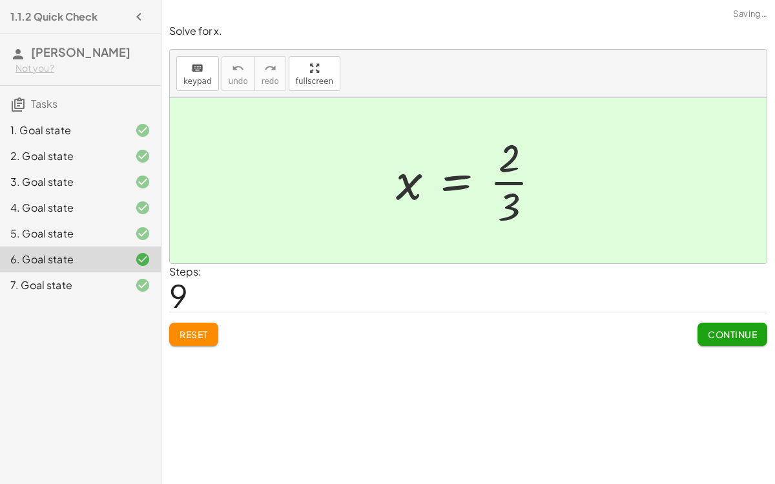
click at [101, 278] on div "7. Goal state" at bounding box center [62, 286] width 104 height 16
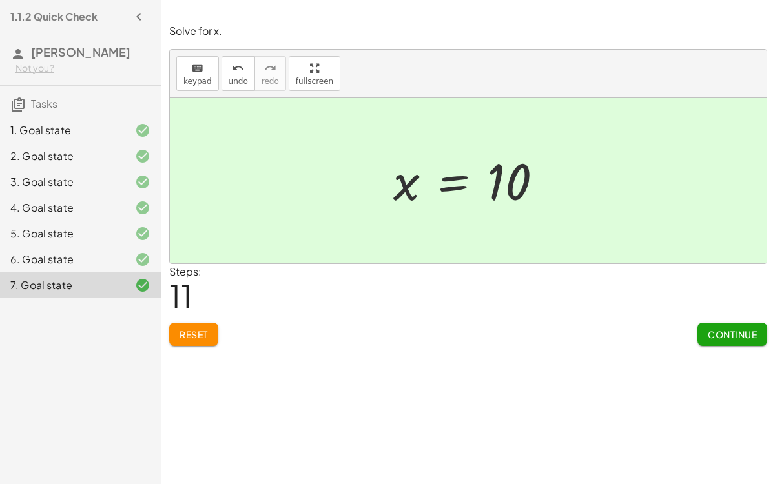
click at [95, 149] on div "2. Goal state" at bounding box center [62, 157] width 104 height 16
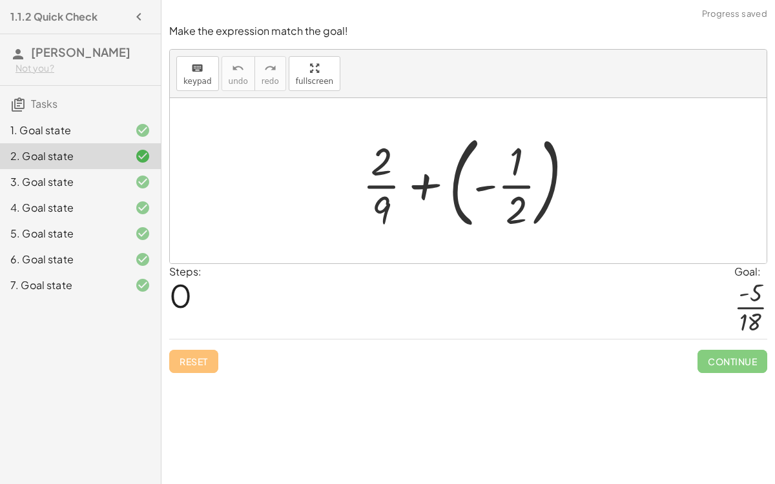
click at [117, 123] on div at bounding box center [132, 131] width 36 height 16
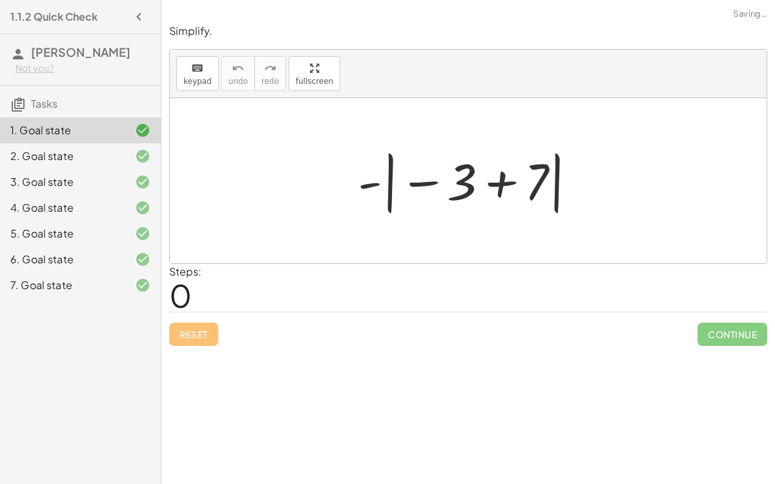
click at [109, 149] on div "2. Goal state" at bounding box center [62, 157] width 104 height 16
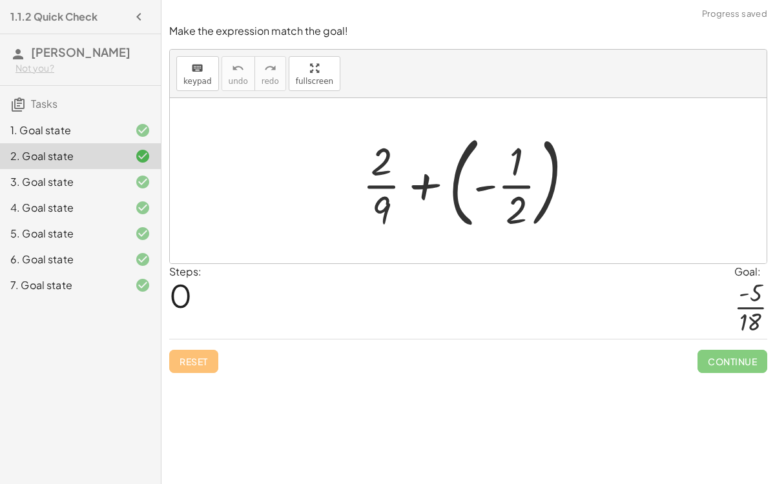
click at [108, 174] on div "3. Goal state" at bounding box center [62, 182] width 104 height 16
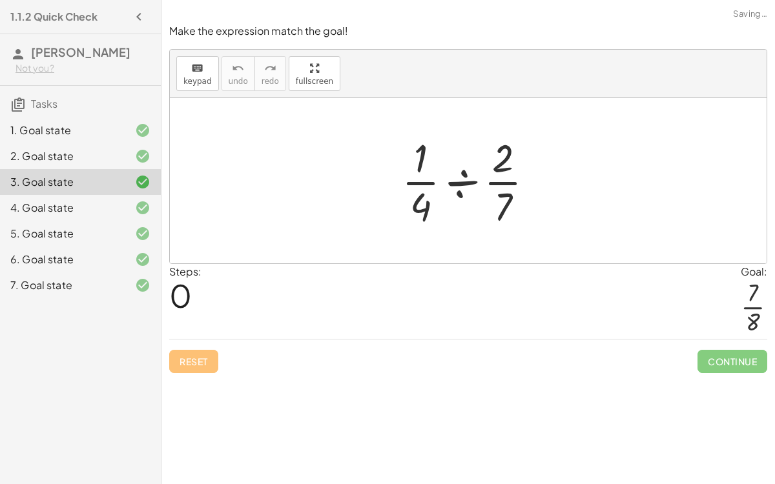
click at [110, 278] on div "7. Goal state" at bounding box center [62, 286] width 104 height 16
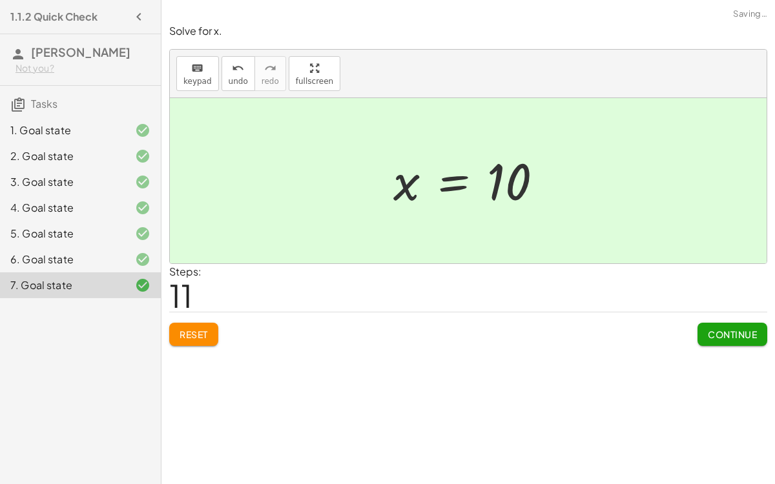
click at [123, 252] on div at bounding box center [132, 260] width 36 height 16
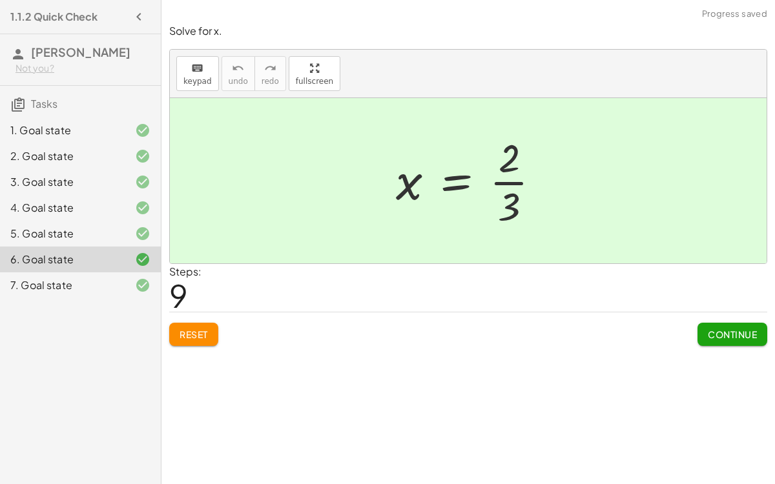
click at [106, 226] on div "5. Goal state" at bounding box center [62, 234] width 104 height 16
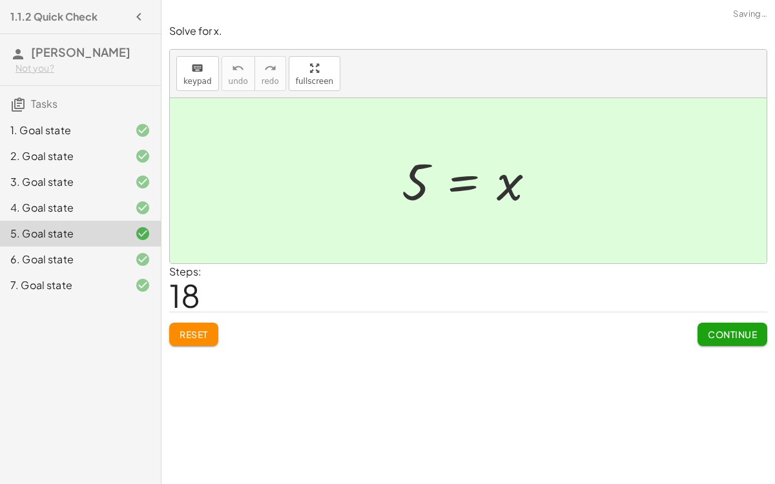
click at [125, 200] on div at bounding box center [132, 208] width 36 height 16
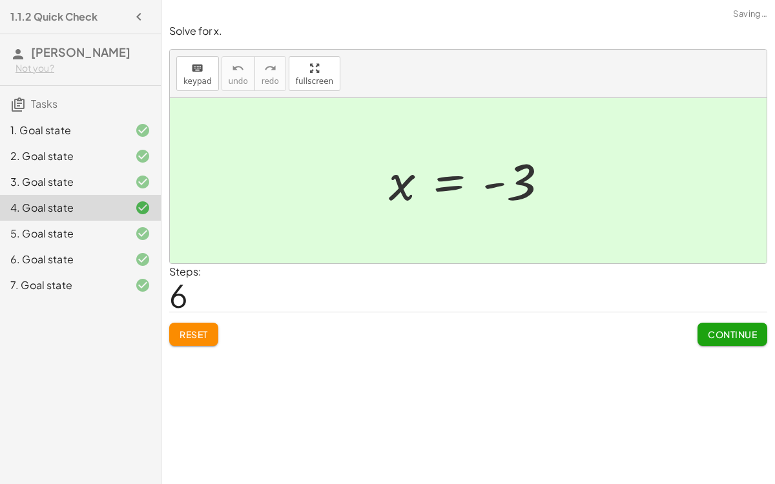
click at [114, 226] on div "5. Goal state" at bounding box center [62, 234] width 104 height 16
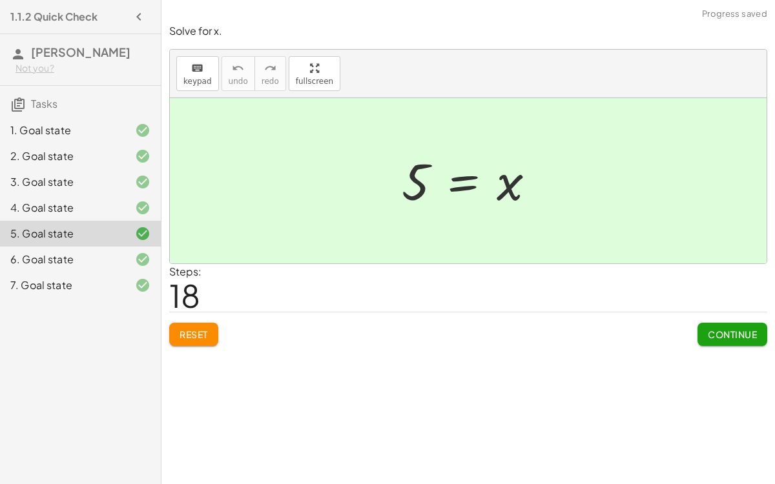
click at [122, 200] on div at bounding box center [132, 208] width 36 height 16
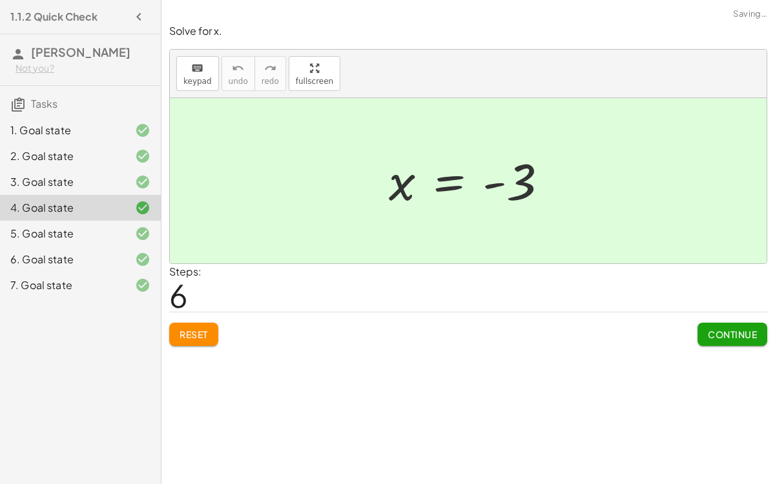
click at [119, 174] on div at bounding box center [132, 182] width 36 height 16
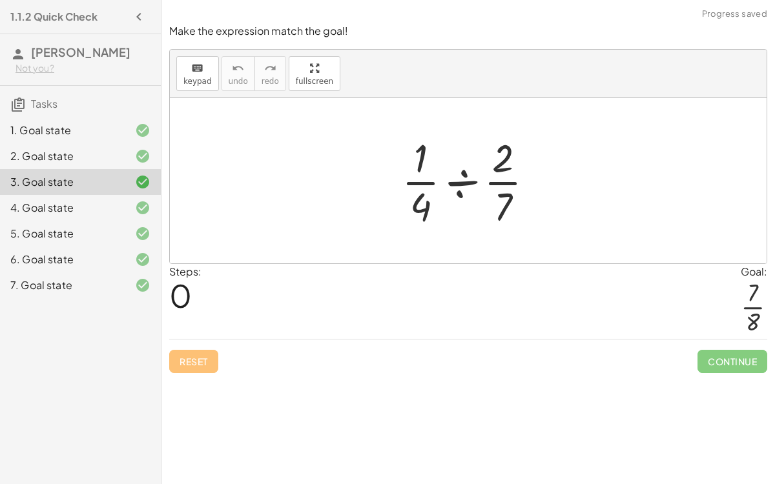
click at [496, 176] on div at bounding box center [473, 180] width 156 height 99
click at [468, 180] on div at bounding box center [473, 180] width 156 height 99
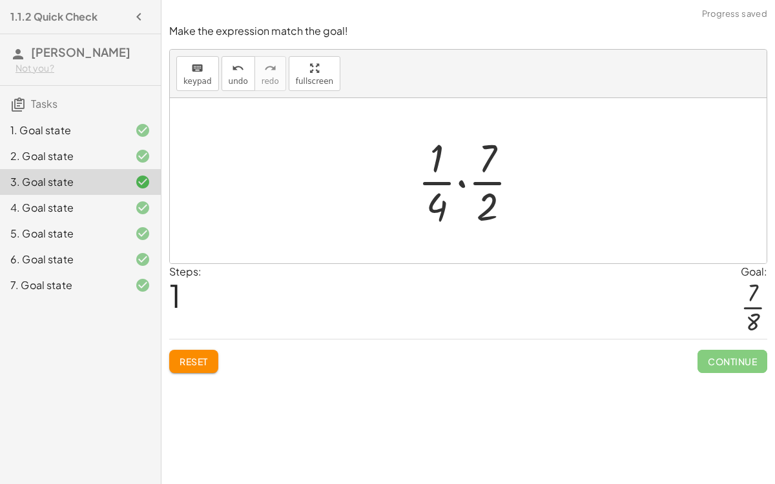
click at [445, 155] on div at bounding box center [473, 180] width 124 height 99
drag, startPoint x: 495, startPoint y: 201, endPoint x: 460, endPoint y: 154, distance: 59.0
click at [460, 154] on div at bounding box center [473, 180] width 124 height 99
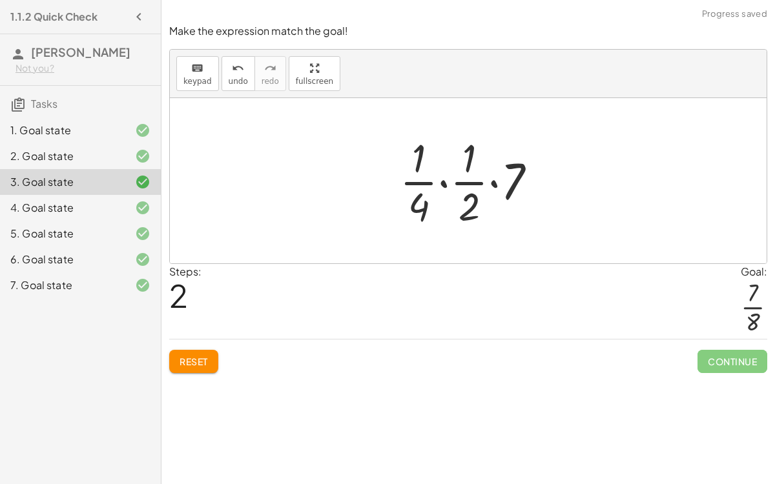
click at [499, 182] on div at bounding box center [473, 180] width 160 height 99
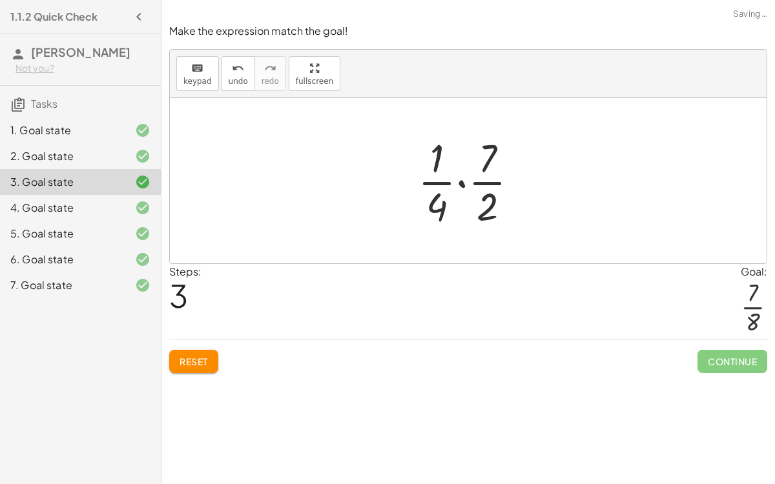
click at [464, 180] on div at bounding box center [473, 180] width 124 height 99
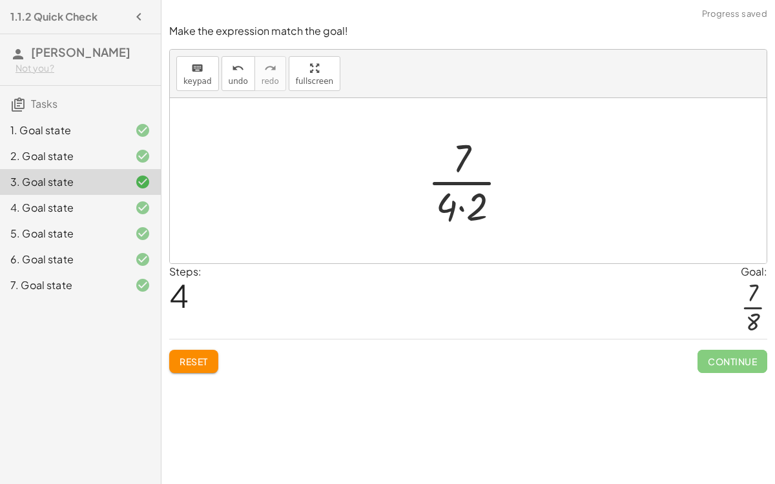
click at [463, 198] on div at bounding box center [473, 180] width 104 height 99
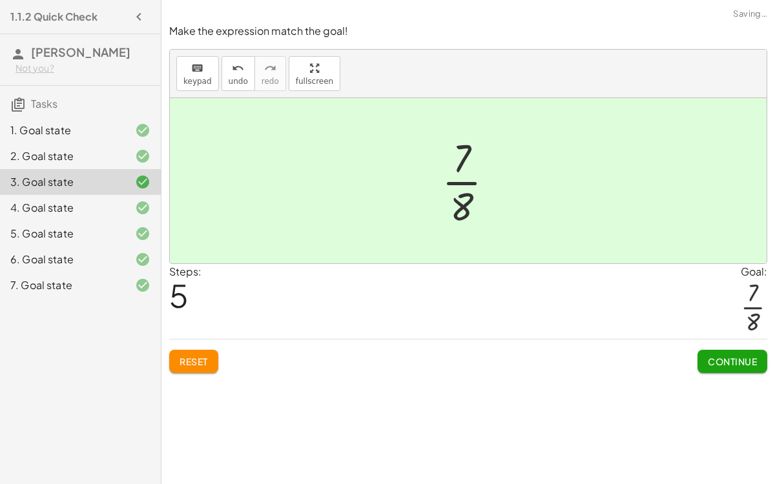
click at [116, 195] on div "2. Goal state" at bounding box center [80, 208] width 161 height 26
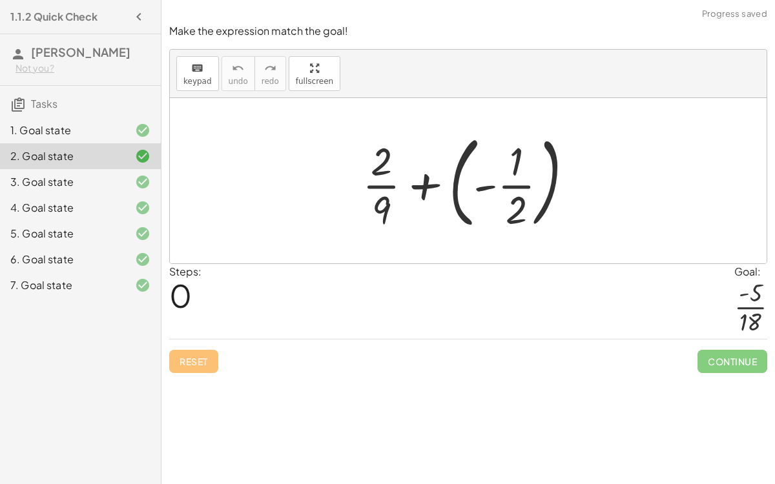
click at [112, 123] on div "1. Goal state" at bounding box center [62, 131] width 104 height 16
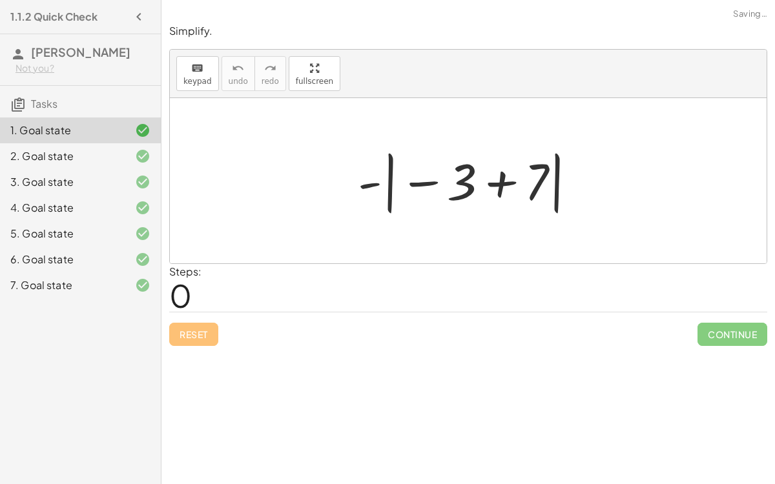
click at [114, 149] on div "2. Goal state" at bounding box center [62, 157] width 104 height 16
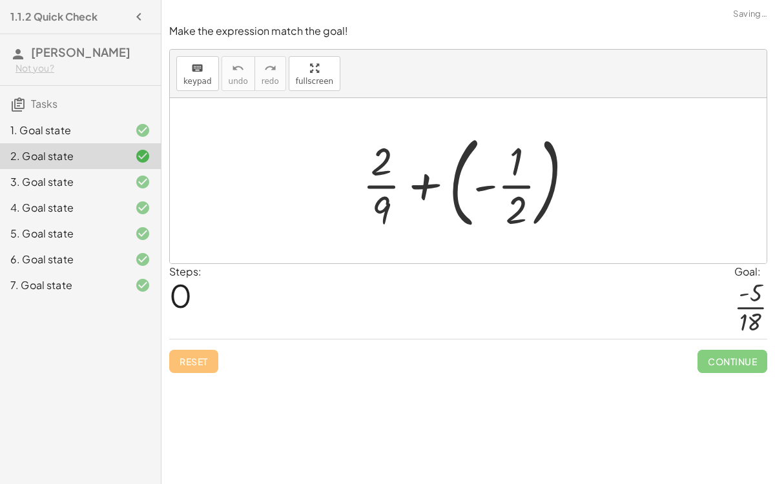
click at [119, 147] on div "2. Goal state" at bounding box center [80, 156] width 161 height 26
click at [120, 174] on div at bounding box center [132, 182] width 36 height 16
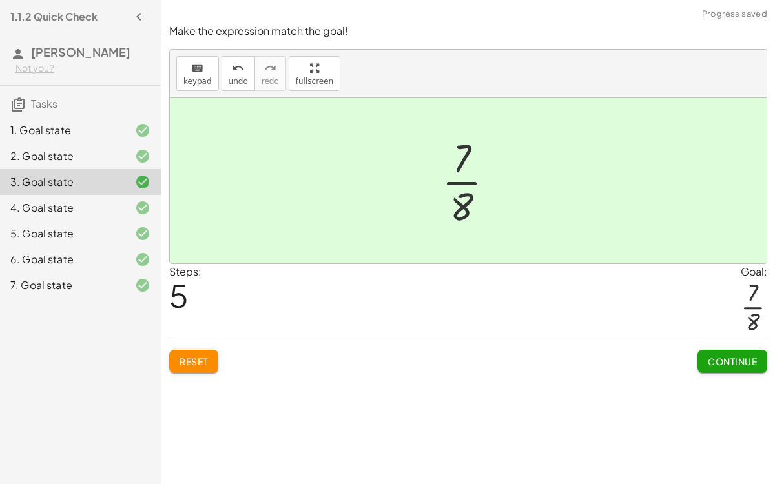
click at [123, 149] on div at bounding box center [132, 157] width 36 height 16
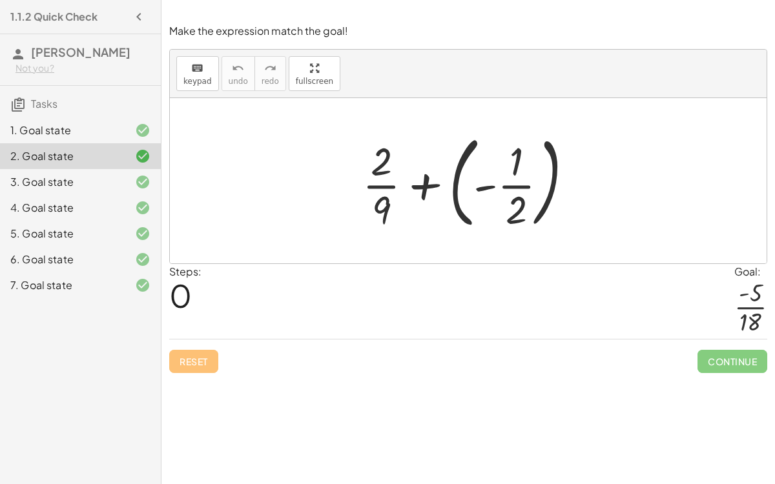
click at [134, 174] on div at bounding box center [132, 182] width 36 height 16
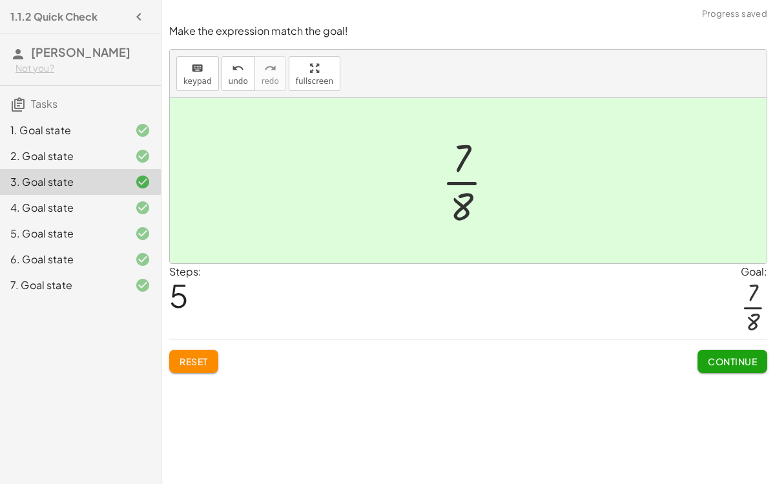
click at [136, 200] on div at bounding box center [132, 208] width 36 height 16
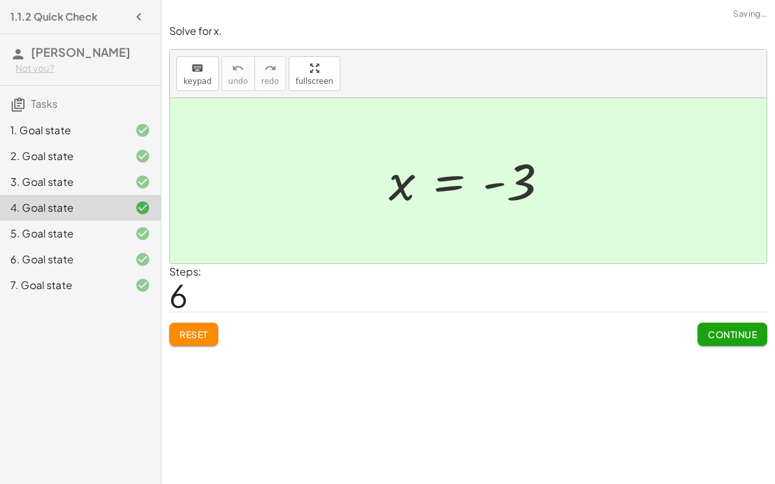
click at [121, 169] on div "1. Goal state" at bounding box center [80, 182] width 161 height 26
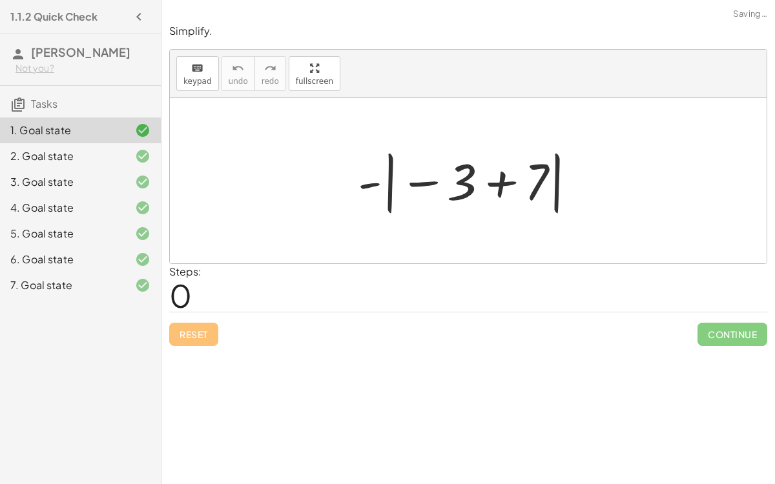
click at [121, 221] on div "3. Goal state" at bounding box center [80, 234] width 161 height 26
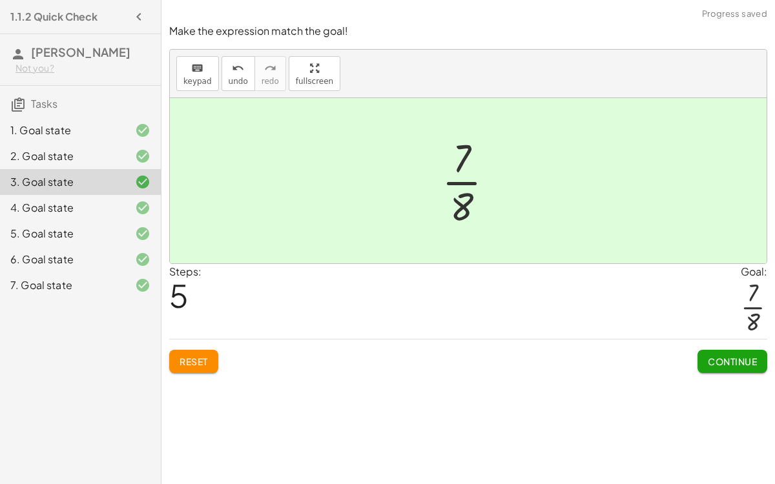
click at [125, 149] on div at bounding box center [132, 157] width 36 height 16
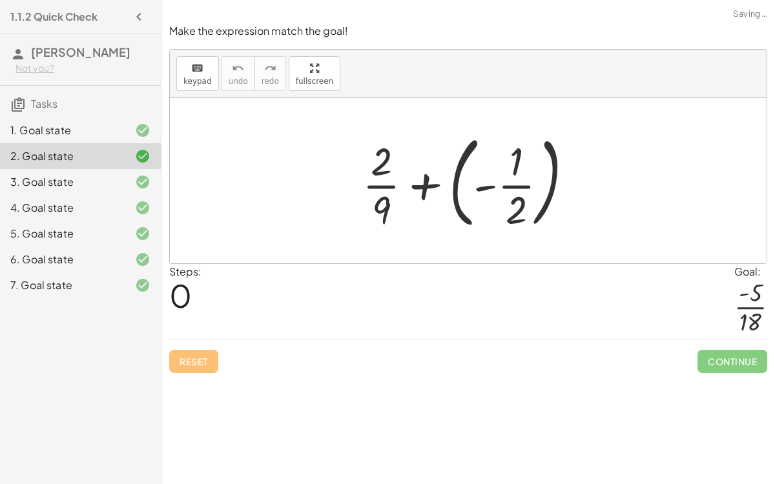
click at [114, 273] on div "7. Goal state" at bounding box center [80, 286] width 161 height 26
